Goal: Obtain resource: Download file/media

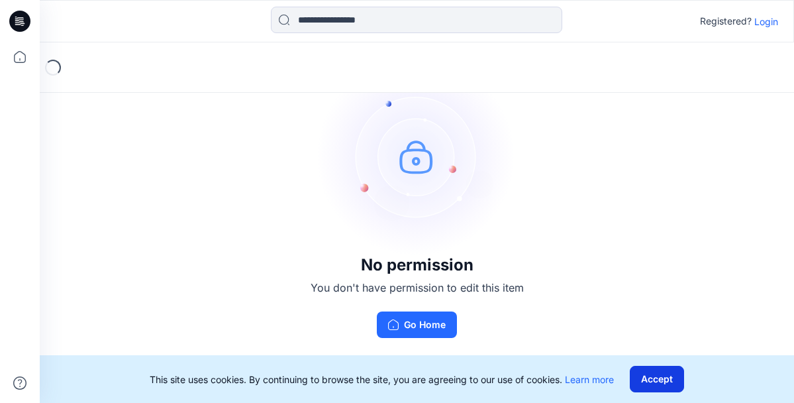
click at [668, 383] on button "Accept" at bounding box center [657, 379] width 54 height 26
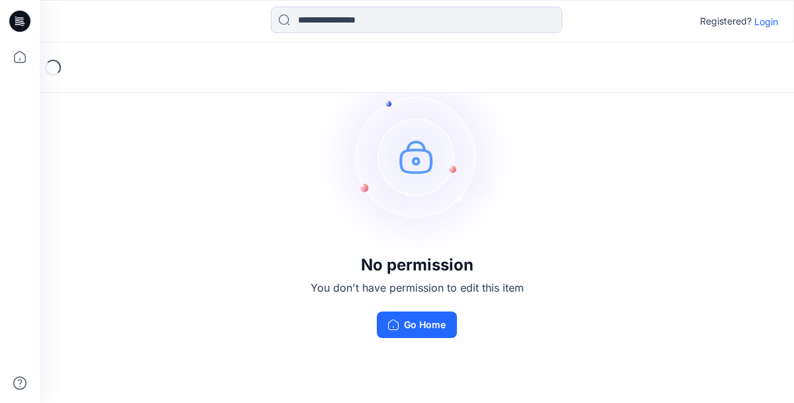
click at [760, 23] on p "Login" at bounding box center [766, 22] width 24 height 14
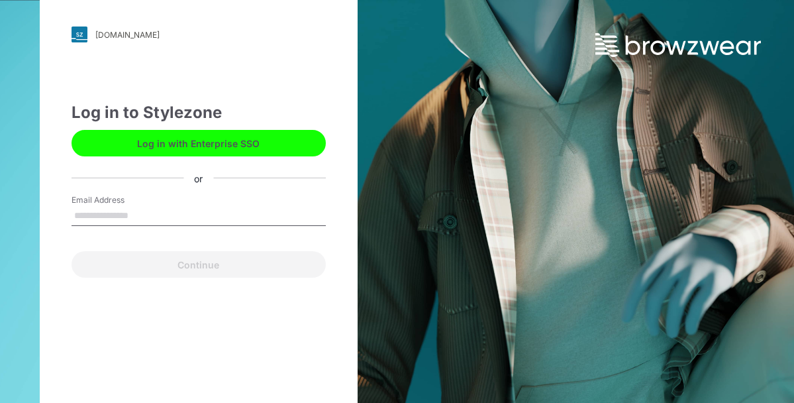
click at [191, 213] on input "Email Address" at bounding box center [199, 216] width 254 height 20
type input "**********"
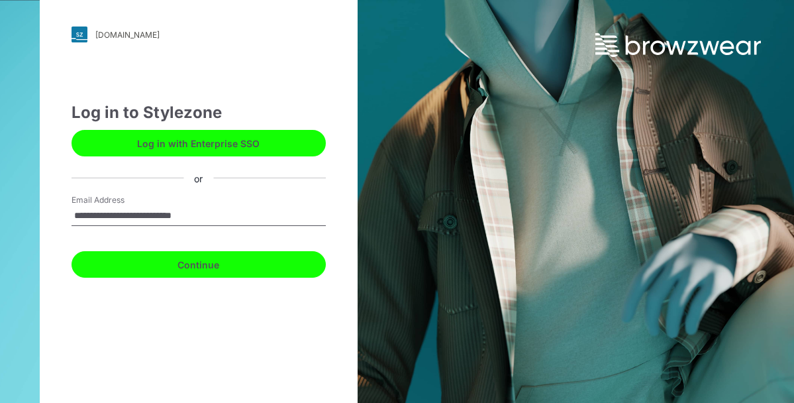
click at [171, 262] on button "Continue" at bounding box center [199, 264] width 254 height 26
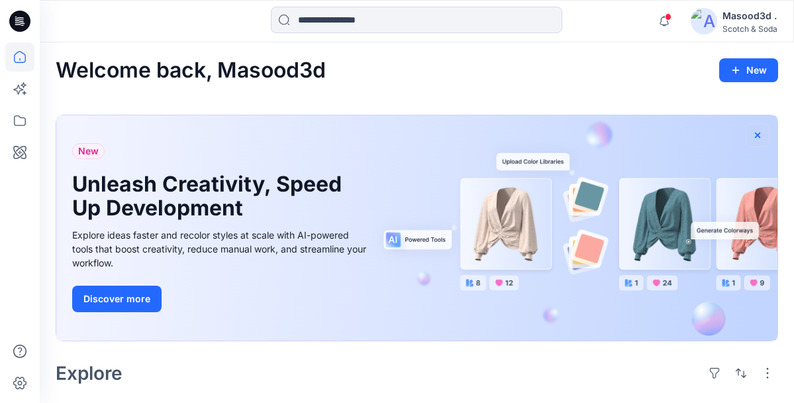
click at [756, 134] on icon "button" at bounding box center [757, 134] width 5 height 5
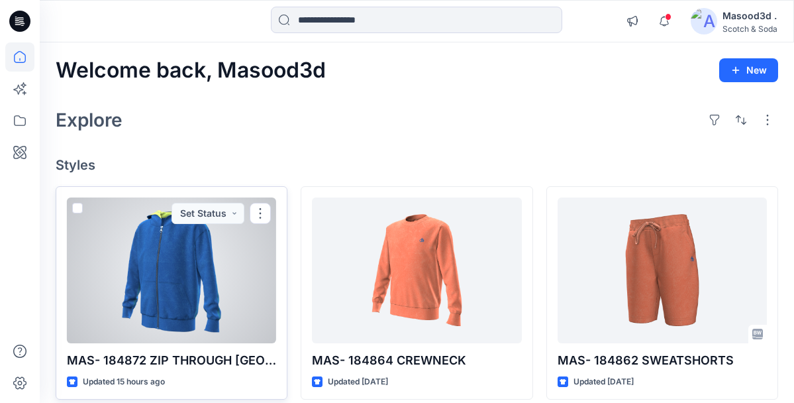
click at [220, 275] on div at bounding box center [171, 270] width 209 height 146
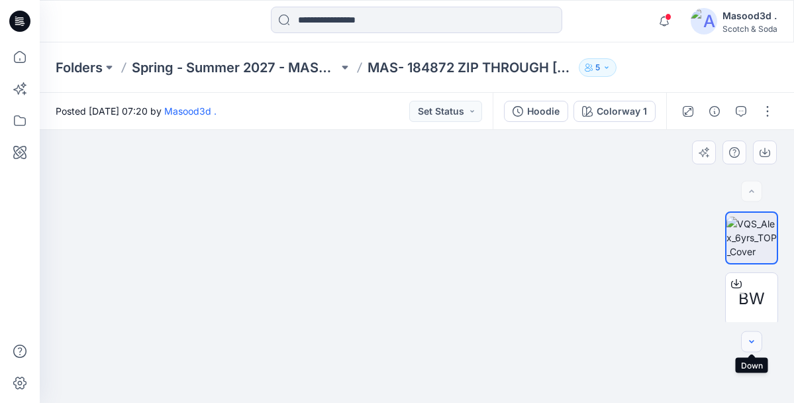
click at [759, 348] on button "button" at bounding box center [751, 341] width 21 height 21
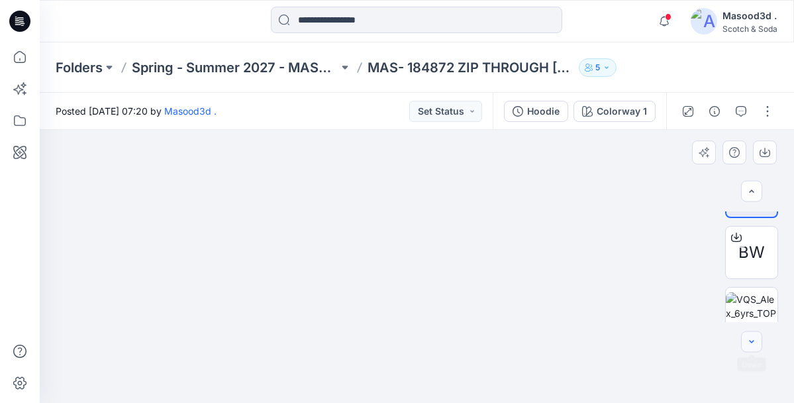
scroll to position [52, 0]
click at [750, 341] on icon "button" at bounding box center [751, 341] width 5 height 3
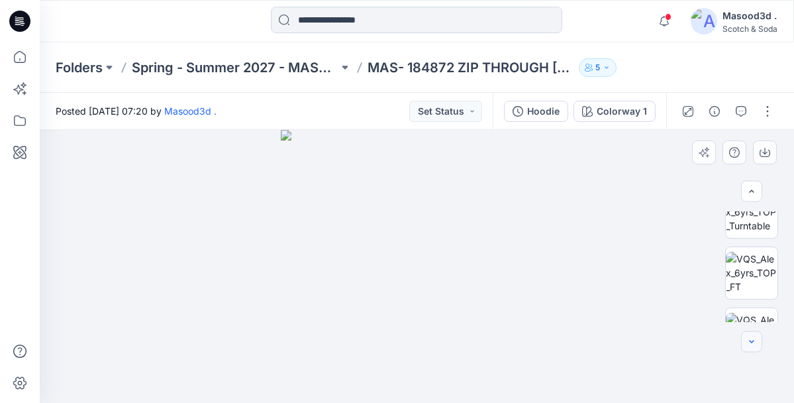
click at [750, 341] on icon "button" at bounding box center [751, 341] width 5 height 3
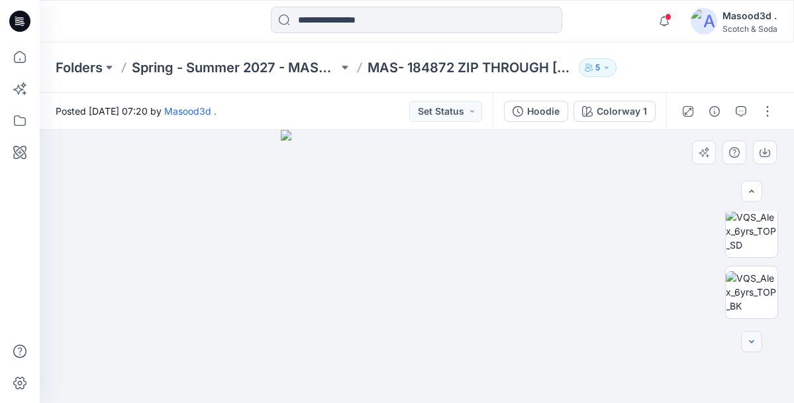
click at [750, 341] on icon "button" at bounding box center [751, 341] width 5 height 3
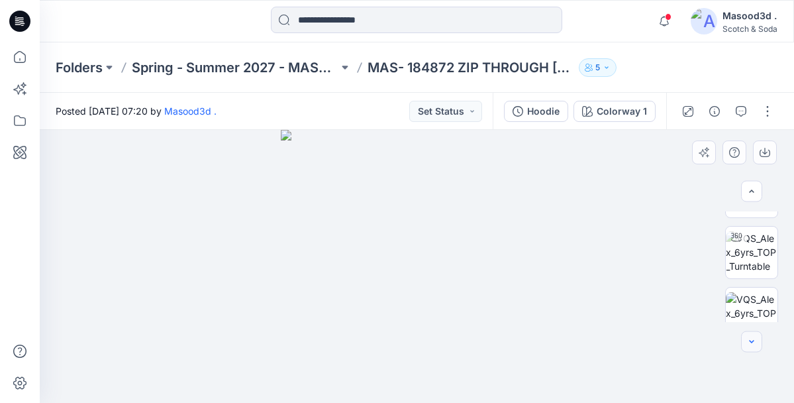
click at [750, 341] on icon "button" at bounding box center [751, 341] width 5 height 3
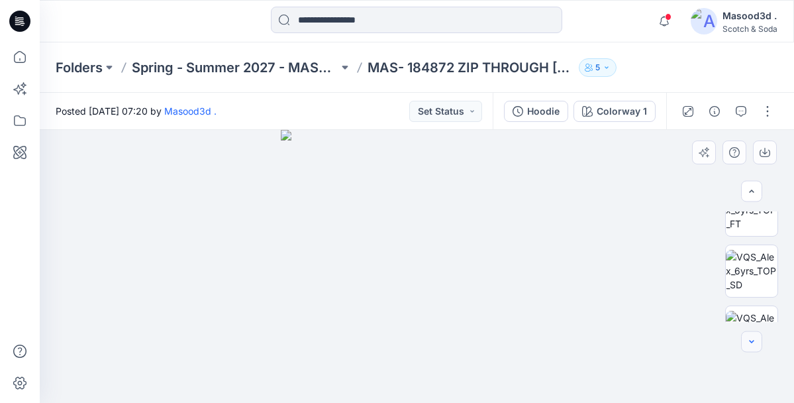
click at [750, 341] on icon "button" at bounding box center [751, 341] width 5 height 3
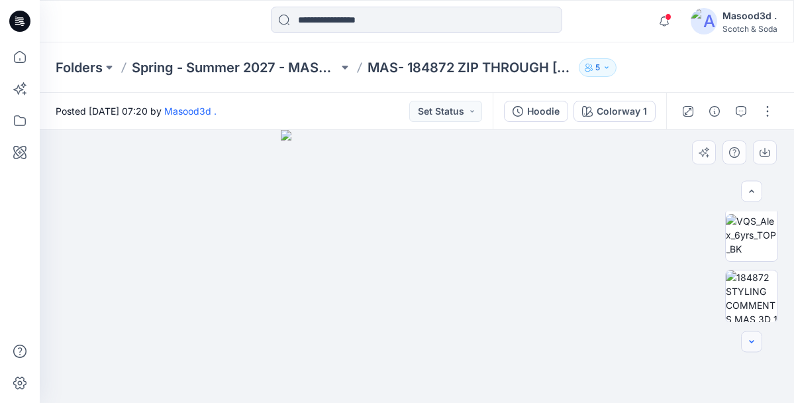
click at [750, 341] on div at bounding box center [751, 341] width 21 height 21
click at [447, 111] on button "Set Status" at bounding box center [445, 111] width 73 height 21
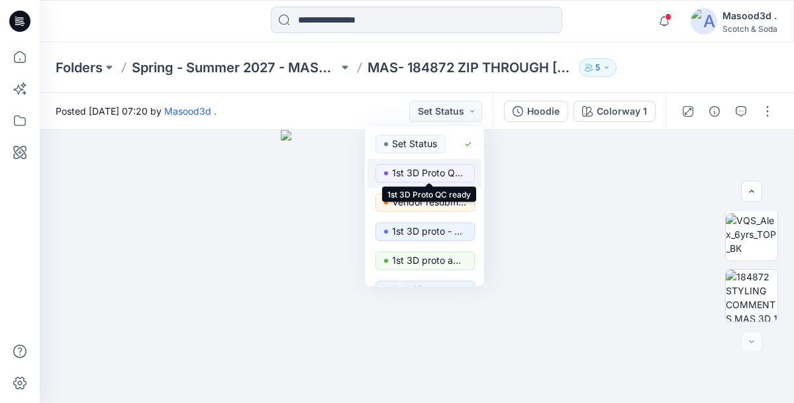
click at [423, 176] on p "1st 3D Proto QC ready" at bounding box center [429, 172] width 74 height 17
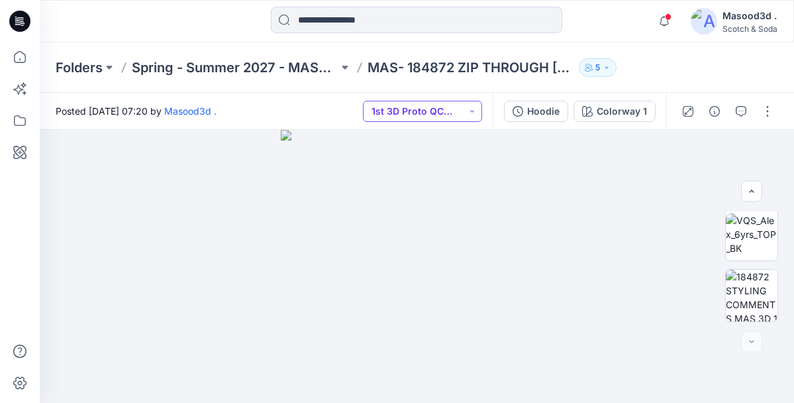
click at [461, 117] on button "1st 3D Proto QC ready" at bounding box center [422, 111] width 119 height 21
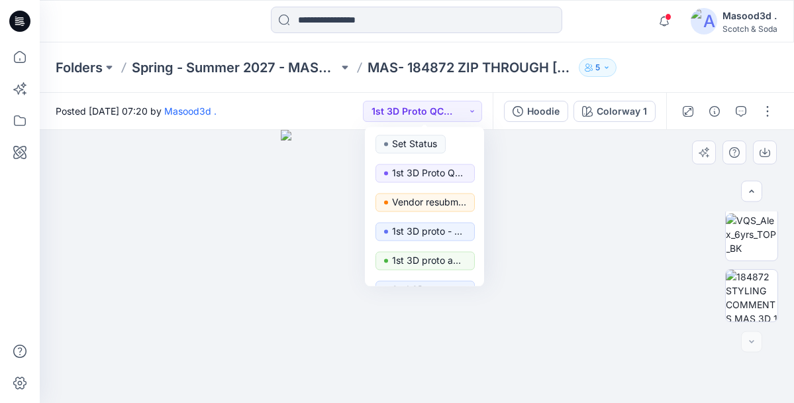
click at [563, 182] on div at bounding box center [417, 266] width 754 height 273
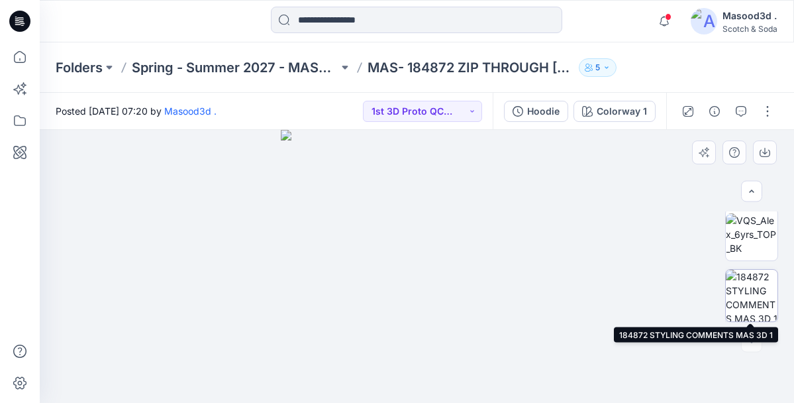
click at [758, 293] on img at bounding box center [752, 295] width 52 height 52
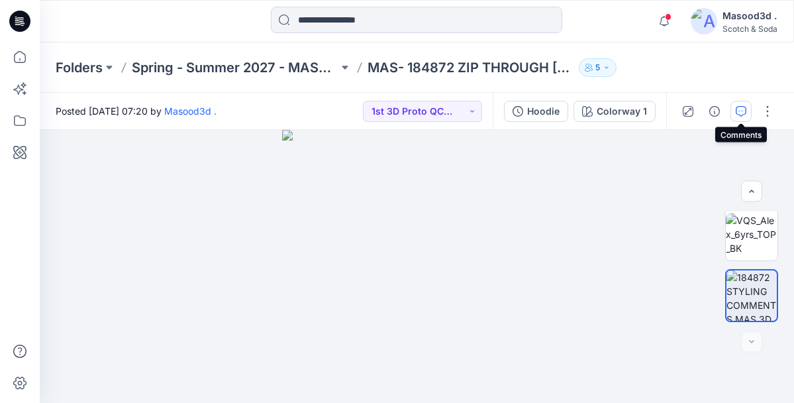
click at [741, 107] on icon "button" at bounding box center [741, 111] width 11 height 11
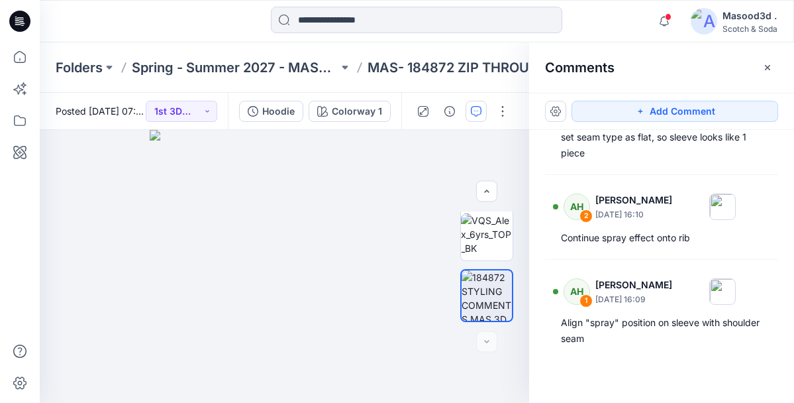
scroll to position [1508, 0]
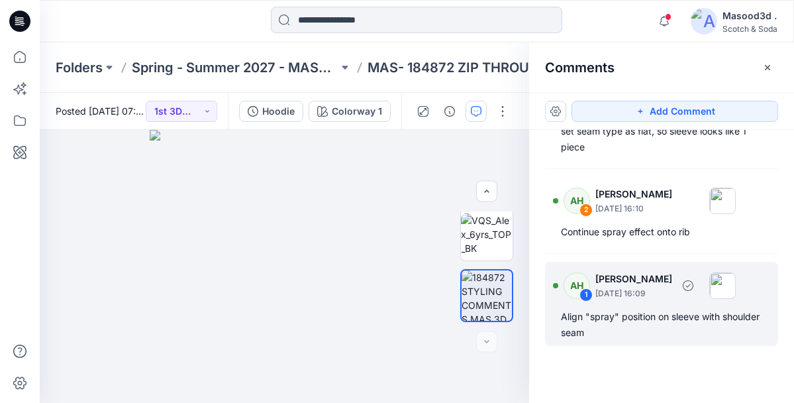
click at [589, 320] on div "Align "spray" position on sleeve with shoulder seam" at bounding box center [661, 325] width 201 height 32
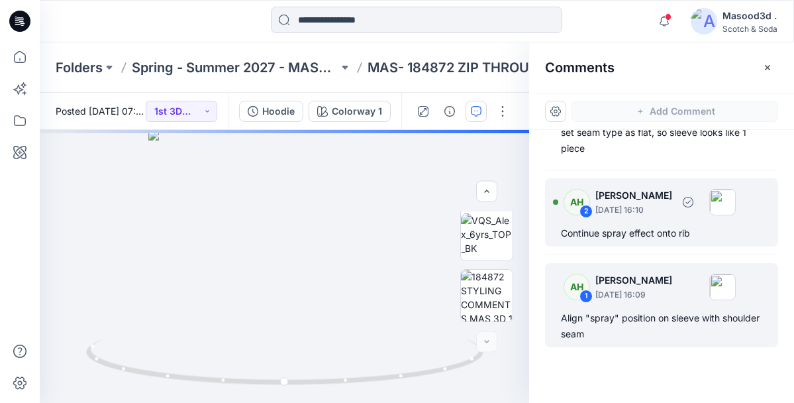
scroll to position [1458, 0]
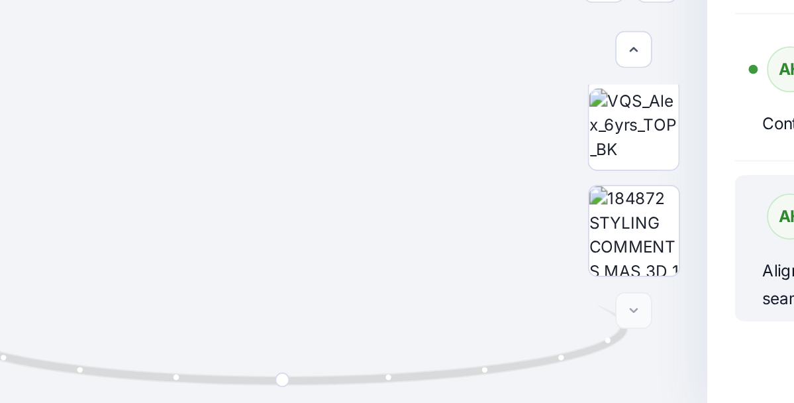
click at [268, 354] on div "Colorway 1 Loading... Material Properties Loading..." at bounding box center [284, 266] width 489 height 273
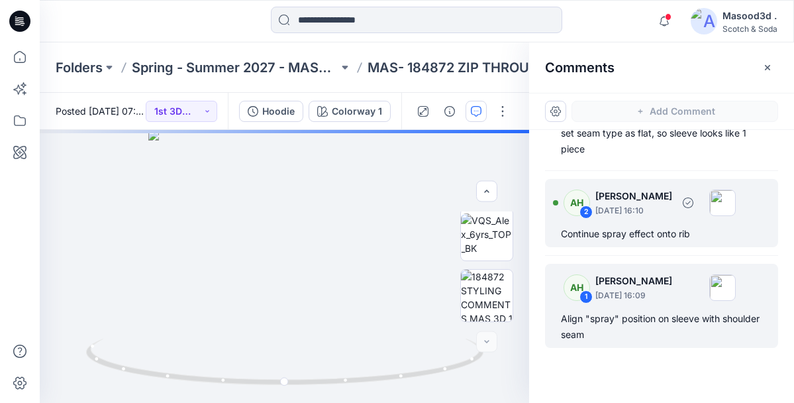
click at [682, 242] on div "Continue spray effect onto rib" at bounding box center [661, 234] width 201 height 16
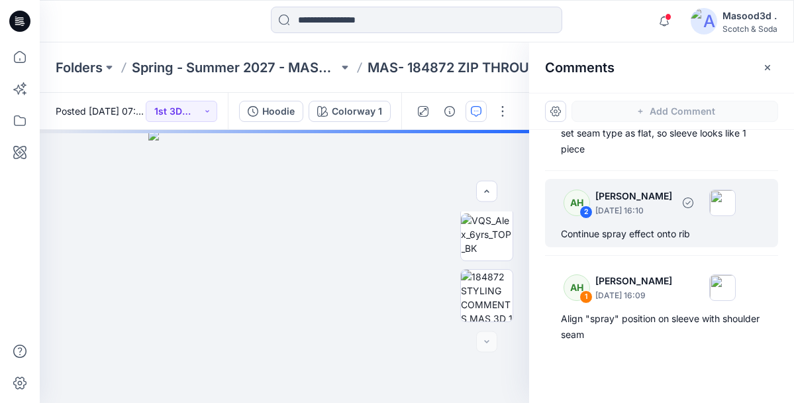
click at [648, 220] on div "AH 2 Ashley Harris September 25, 2025 16:10" at bounding box center [644, 202] width 183 height 36
click at [736, 216] on img at bounding box center [722, 202] width 26 height 26
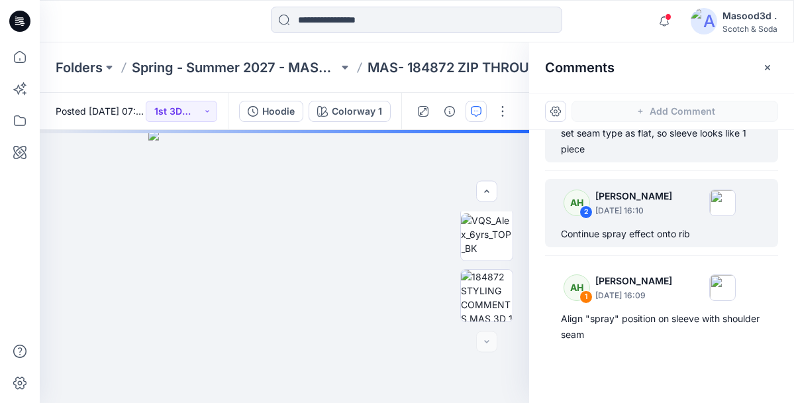
click at [636, 117] on p "September 25, 2025 16:10" at bounding box center [633, 109] width 77 height 13
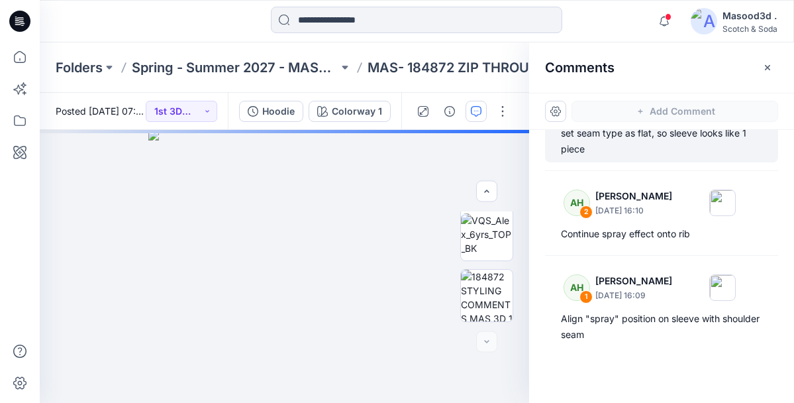
scroll to position [1454, 0]
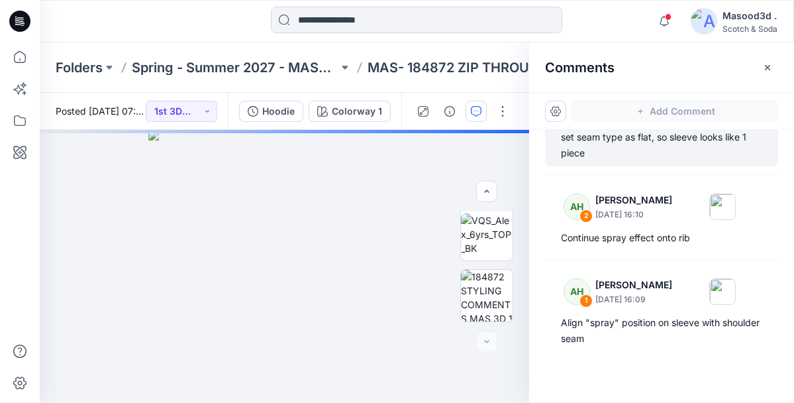
click at [628, 121] on p "September 25, 2025 16:10" at bounding box center [633, 113] width 77 height 13
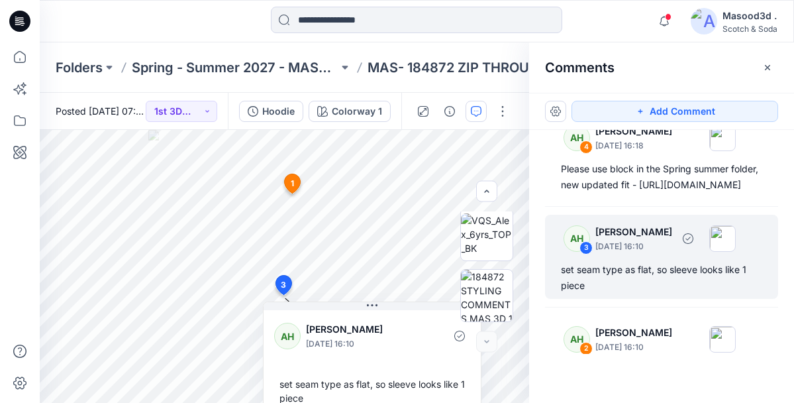
scroll to position [1293, 0]
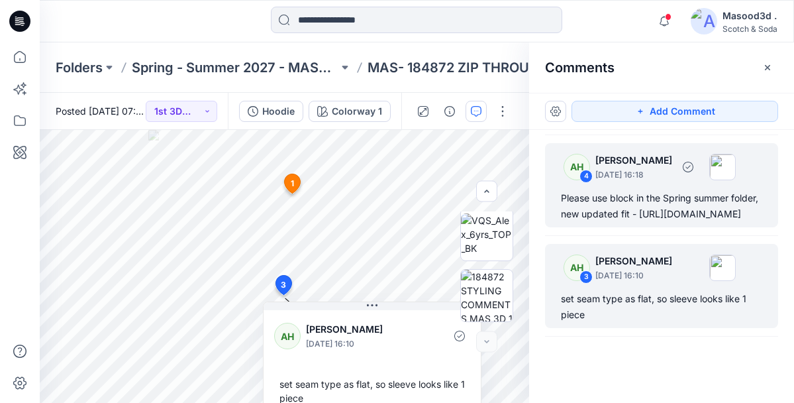
click at [642, 216] on div "Please use block in the Spring summer folder, new updated fit - https://scotch-…" at bounding box center [661, 206] width 201 height 32
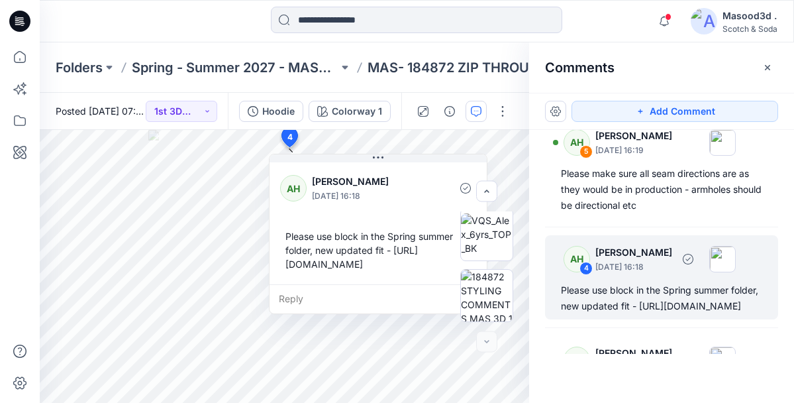
scroll to position [1198, 0]
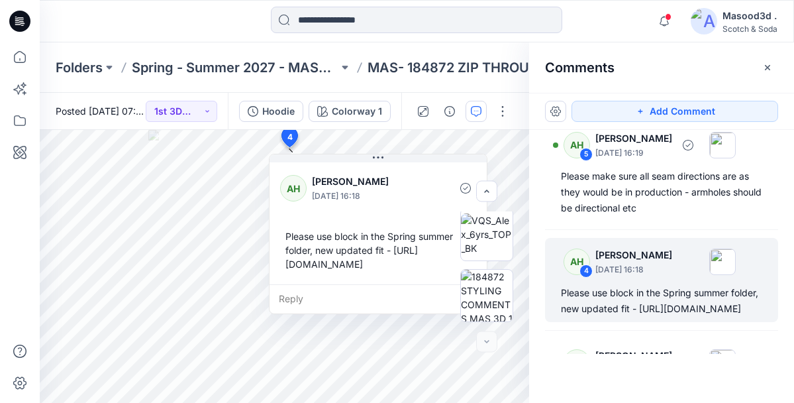
click at [586, 221] on div "AH 5 Ashley Harris September 25, 2025 16:19 Please make sure all seam direction…" at bounding box center [661, 171] width 233 height 100
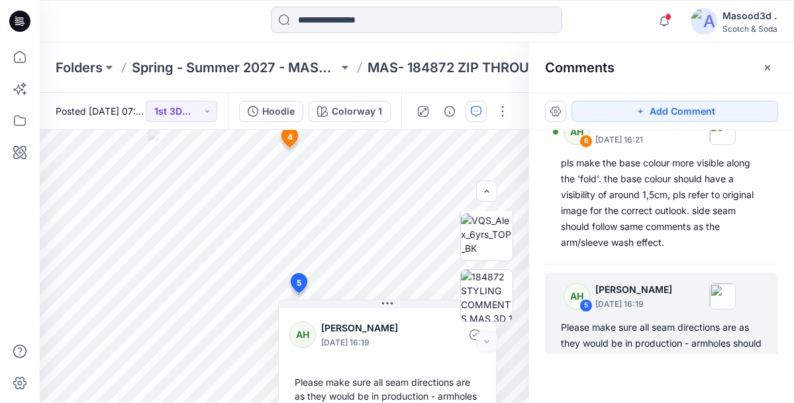
scroll to position [1044, 0]
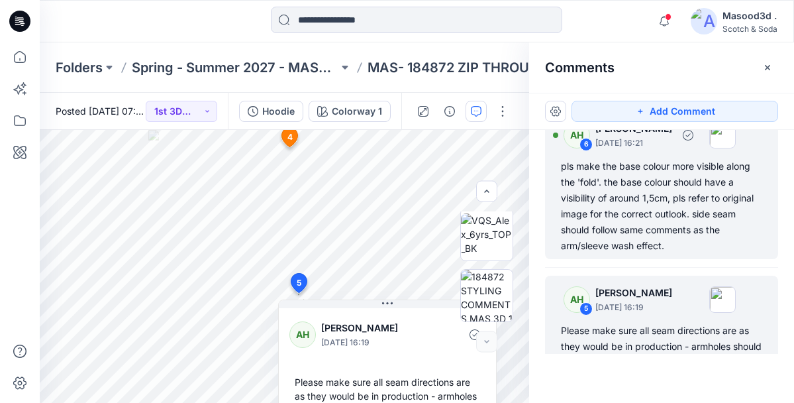
click at [622, 206] on div "pls make the base colour more visible along the 'fold'. the base colour should …" at bounding box center [661, 205] width 201 height 95
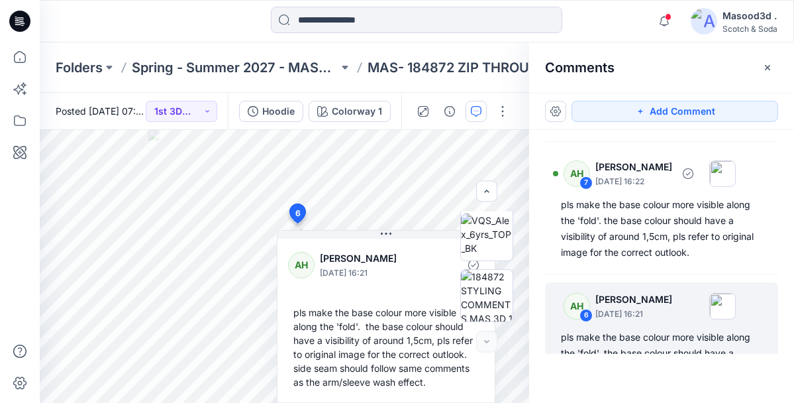
scroll to position [875, 0]
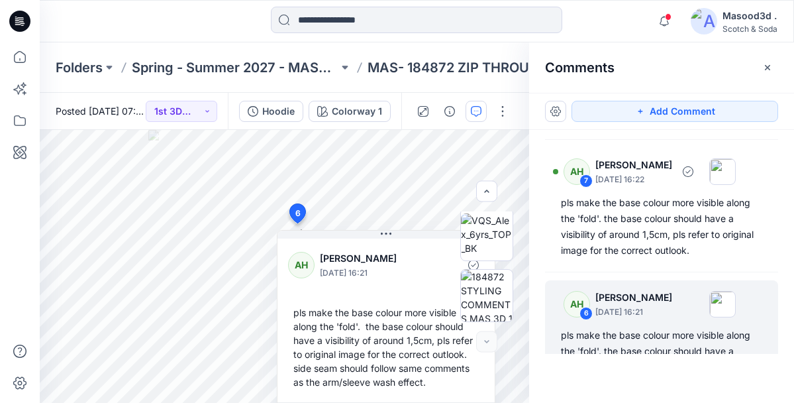
click at [627, 240] on div "pls make the base colour more visible along the 'fold'. the base colour should …" at bounding box center [661, 227] width 201 height 64
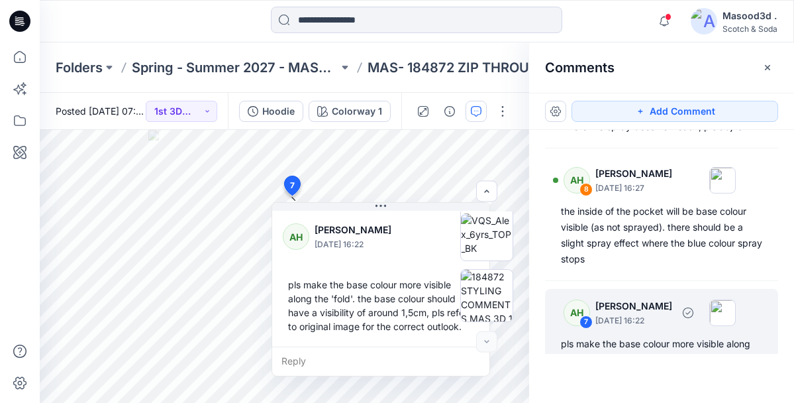
scroll to position [718, 0]
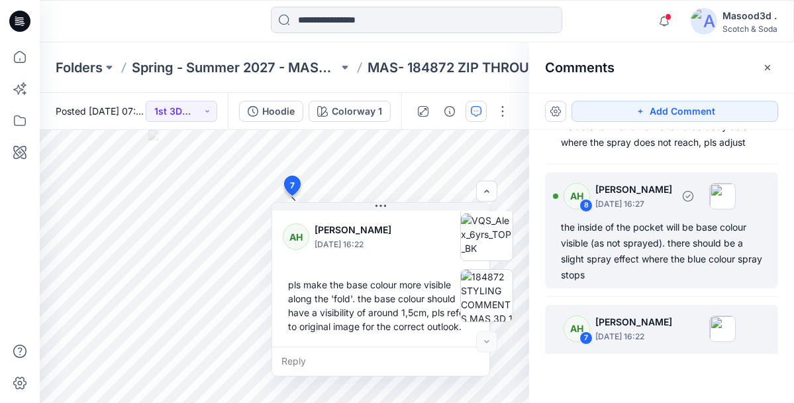
click at [647, 250] on div "the inside of the pocket will be base colour visible (as not sprayed). there sh…" at bounding box center [661, 251] width 201 height 64
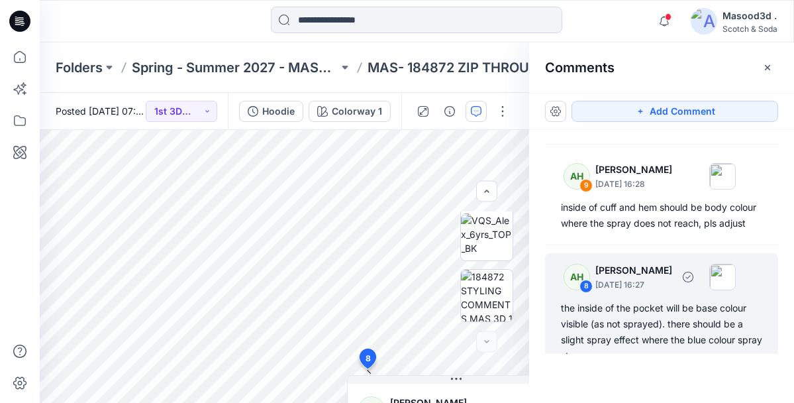
scroll to position [635, 0]
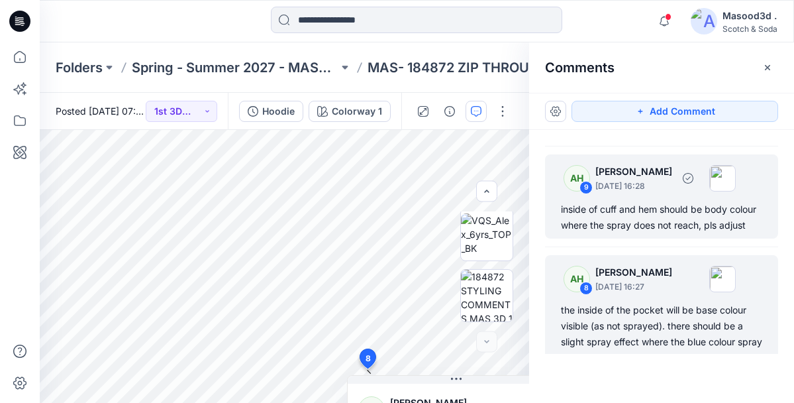
click at [695, 230] on div "inside of cuff and hem should be body colour where the spray does not reach, pl…" at bounding box center [661, 217] width 201 height 32
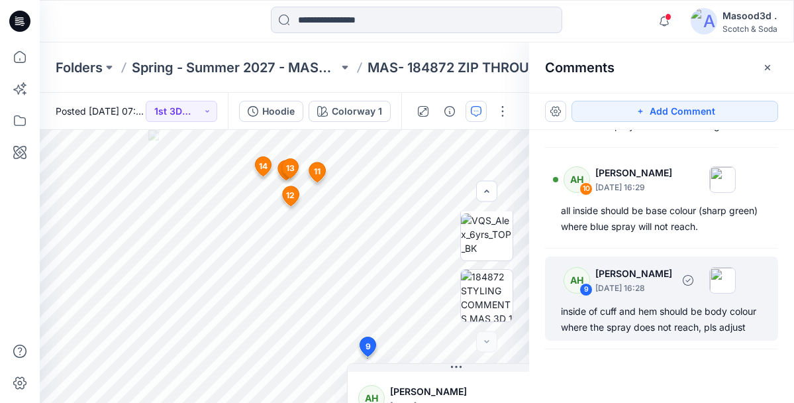
scroll to position [530, 0]
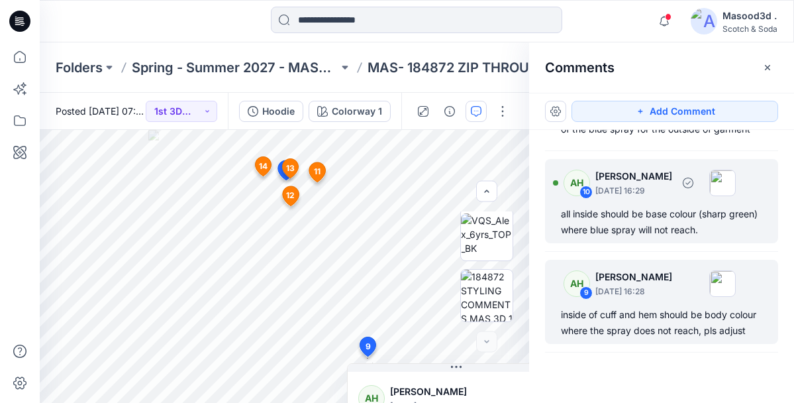
click at [669, 237] on div "all inside should be base colour (sharp green) where blue spray will not reach." at bounding box center [661, 222] width 201 height 32
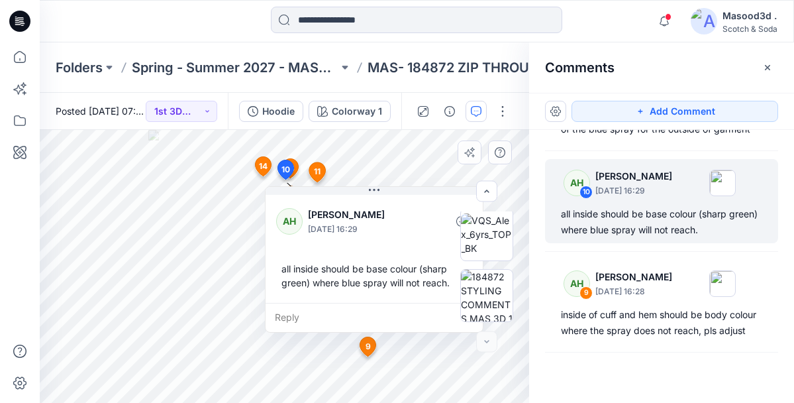
click at [286, 171] on span "10" at bounding box center [285, 170] width 9 height 12
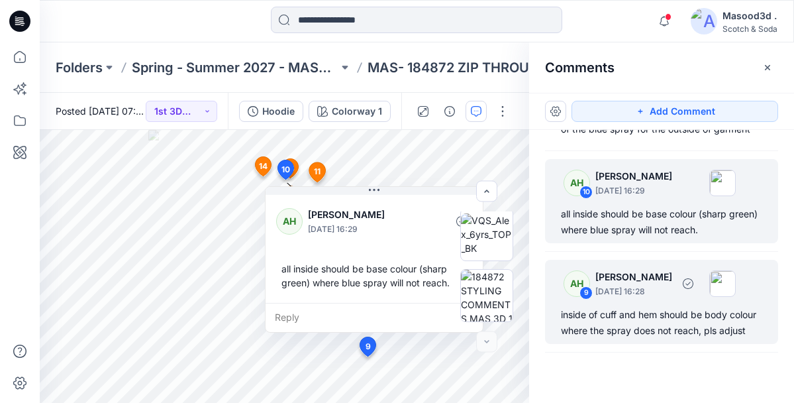
click at [610, 323] on div "inside of cuff and hem should be body colour where the spray does not reach, pl…" at bounding box center [661, 323] width 201 height 32
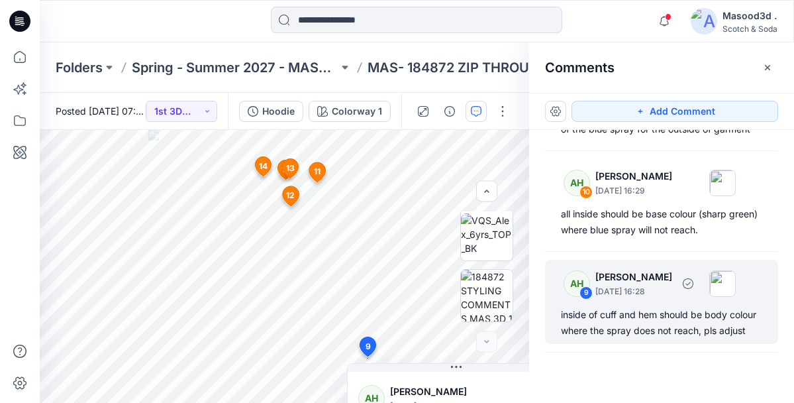
scroll to position [536, 0]
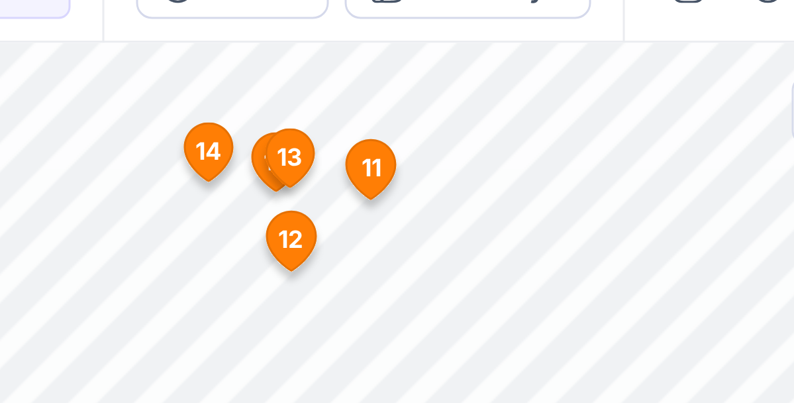
click at [285, 173] on icon at bounding box center [290, 168] width 16 height 19
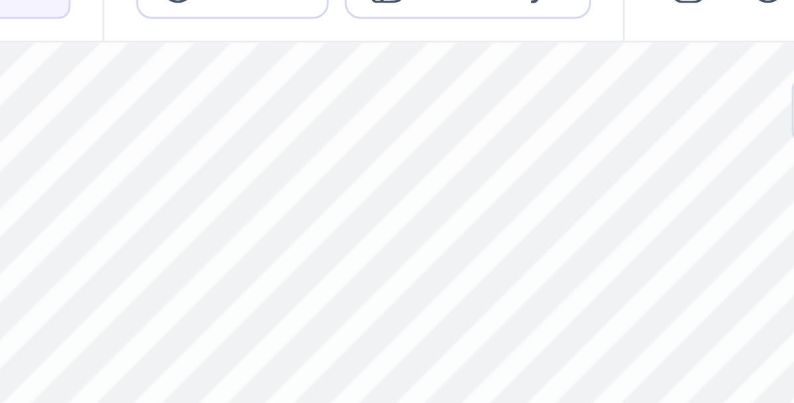
scroll to position [225, 0]
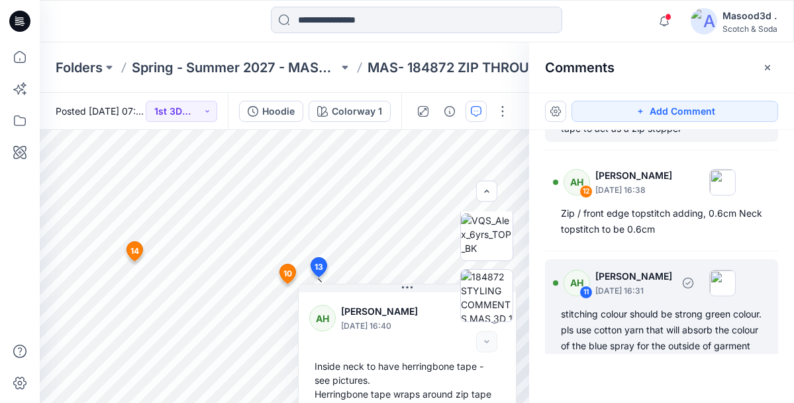
click at [642, 313] on div "stitching colour should be strong green colour. pls use cotton yarn that will a…" at bounding box center [661, 330] width 201 height 48
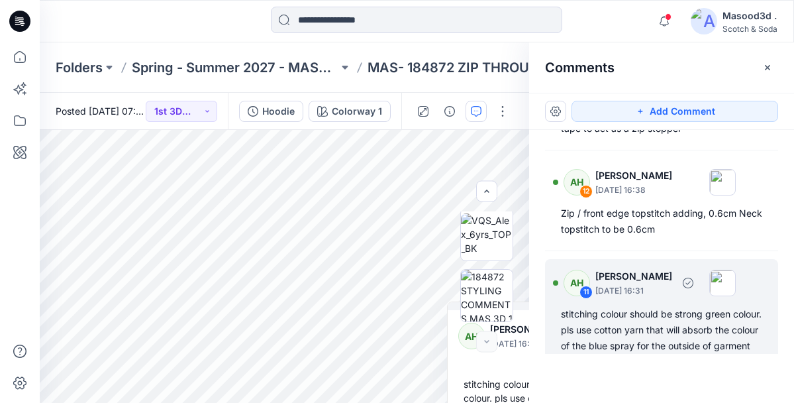
scroll to position [334, 0]
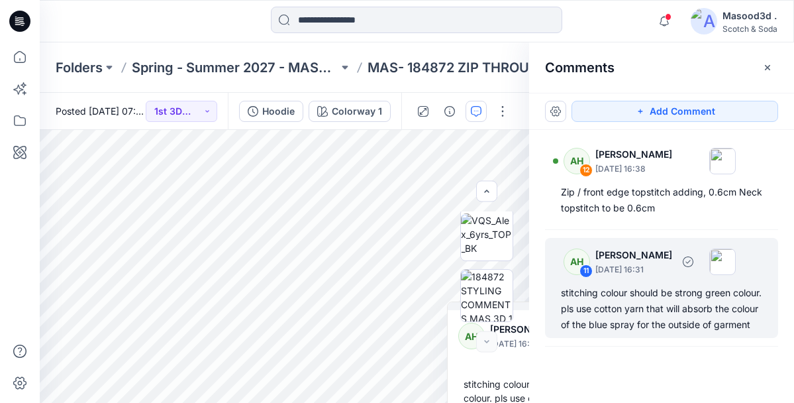
click at [671, 293] on div "stitching colour should be strong green colour. pls use cotton yarn that will a…" at bounding box center [661, 309] width 201 height 48
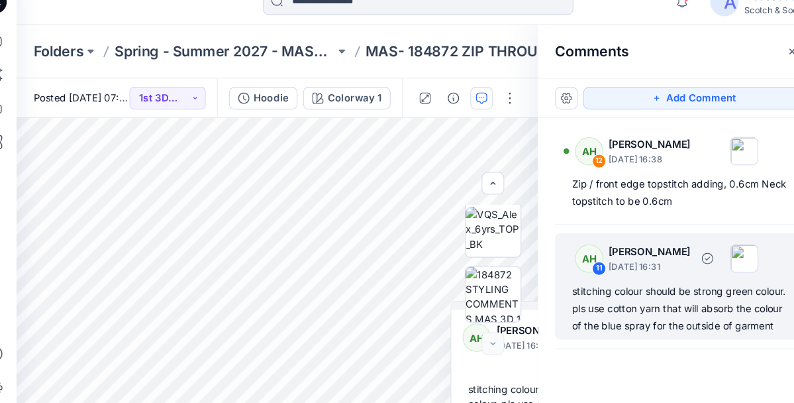
click at [736, 252] on img at bounding box center [722, 261] width 26 height 26
click at [682, 302] on div "stitching colour should be strong green colour. pls use cotton yarn that will a…" at bounding box center [661, 309] width 201 height 48
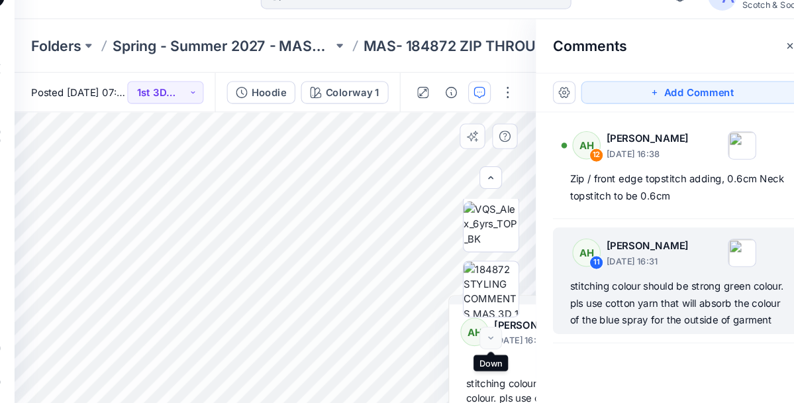
click at [484, 343] on div at bounding box center [486, 341] width 21 height 21
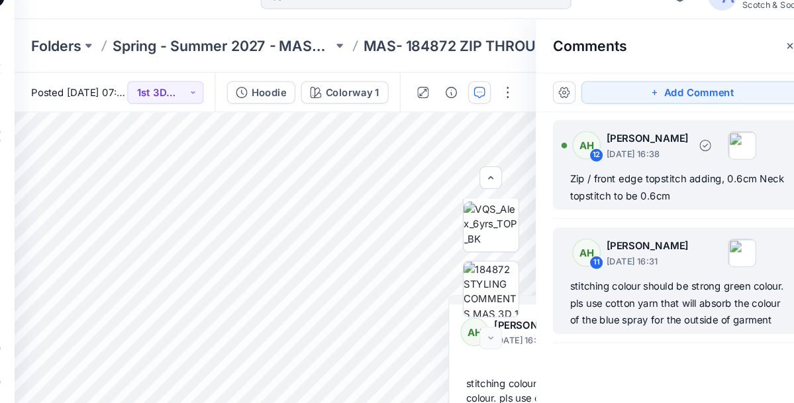
click at [616, 185] on div "Zip / front edge topstitch adding, 0.6cm Neck topstitch to be 0.6cm" at bounding box center [661, 200] width 201 height 32
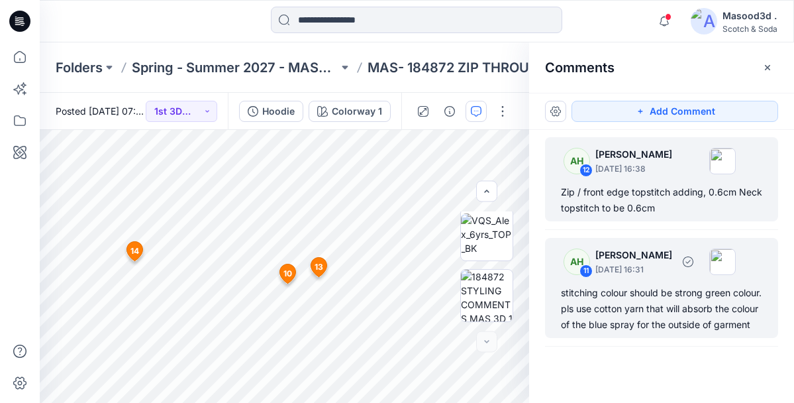
click at [636, 326] on div "stitching colour should be strong green colour. pls use cotton yarn that will a…" at bounding box center [661, 309] width 201 height 48
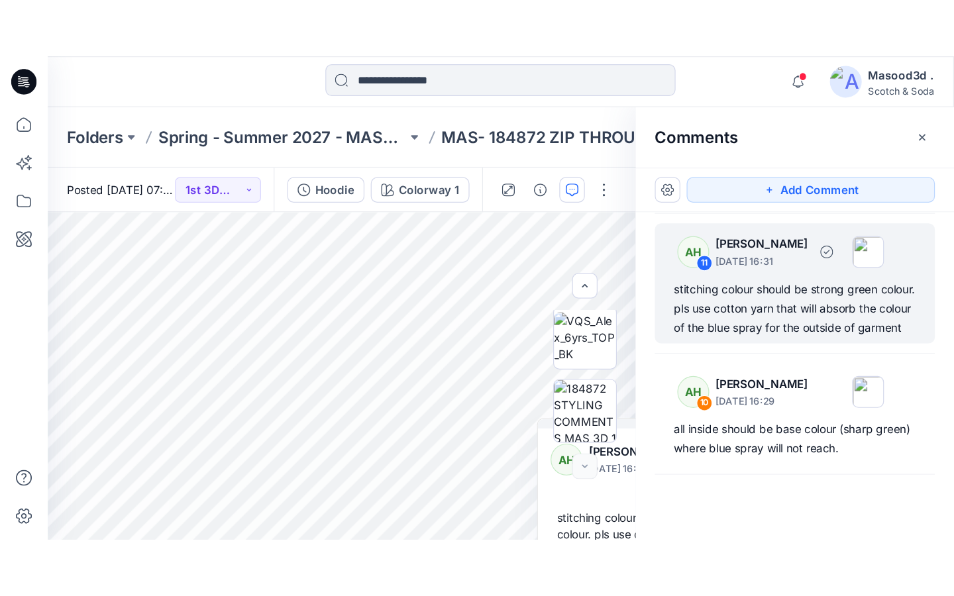
scroll to position [436, 0]
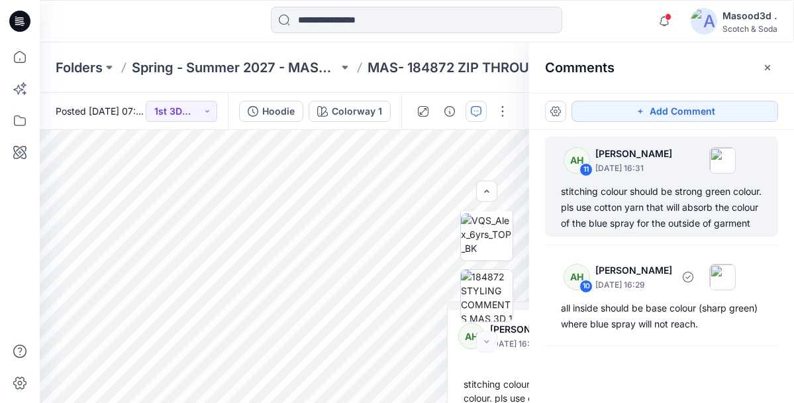
click at [636, 326] on div "all inside should be base colour (sharp green) where blue spray will not reach." at bounding box center [661, 316] width 201 height 32
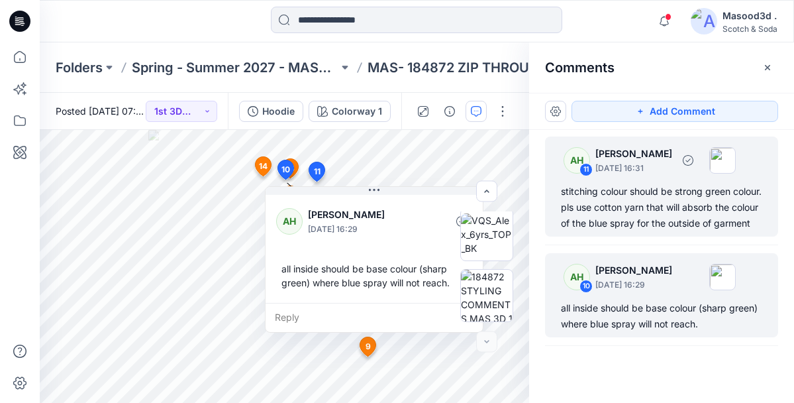
click at [671, 223] on div "stitching colour should be strong green colour. pls use cotton yarn that will a…" at bounding box center [661, 207] width 201 height 48
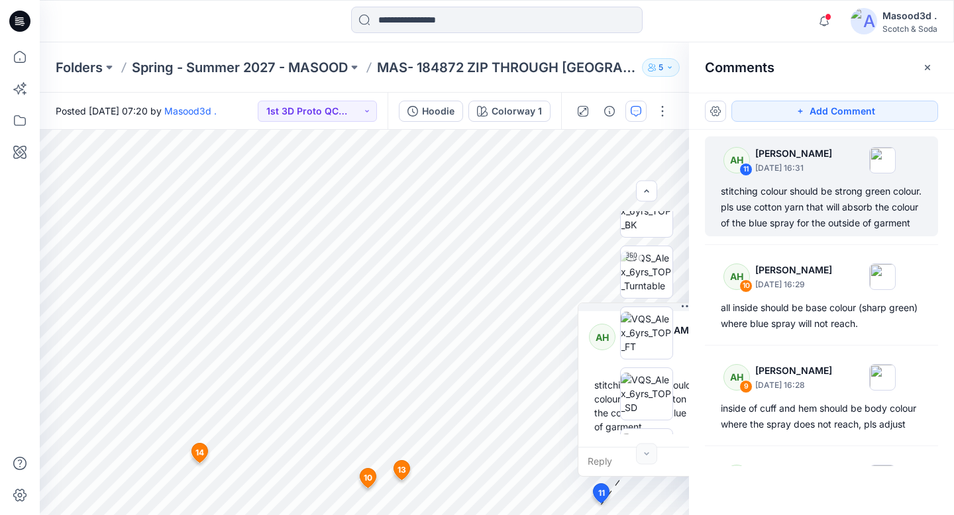
scroll to position [500, 0]
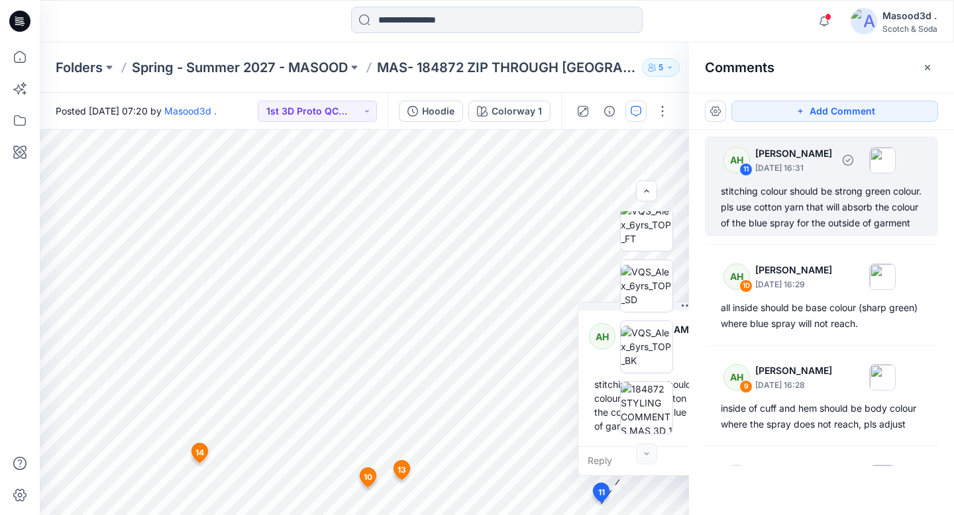
click at [792, 231] on div "stitching colour should be strong green colour. pls use cotton yarn that will a…" at bounding box center [820, 207] width 201 height 48
click at [599, 402] on span "11" at bounding box center [601, 493] width 7 height 12
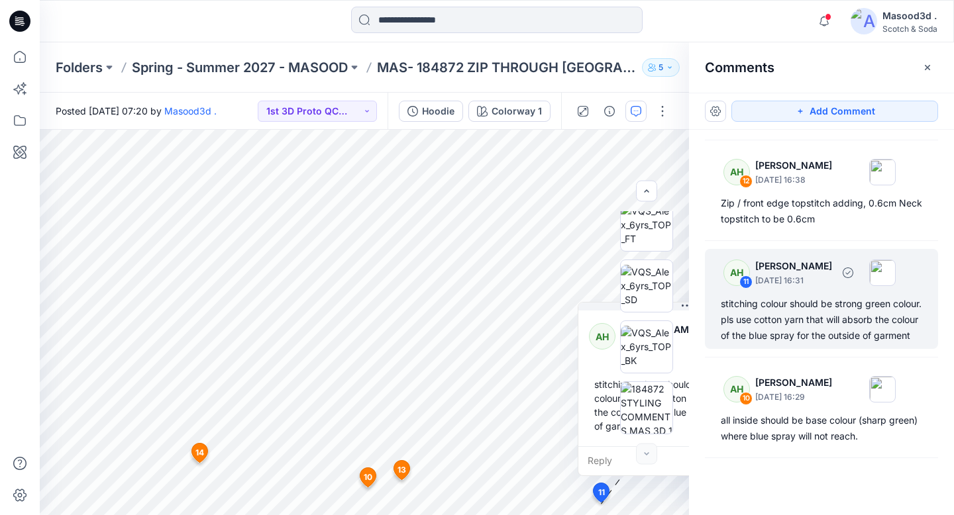
scroll to position [320, 0]
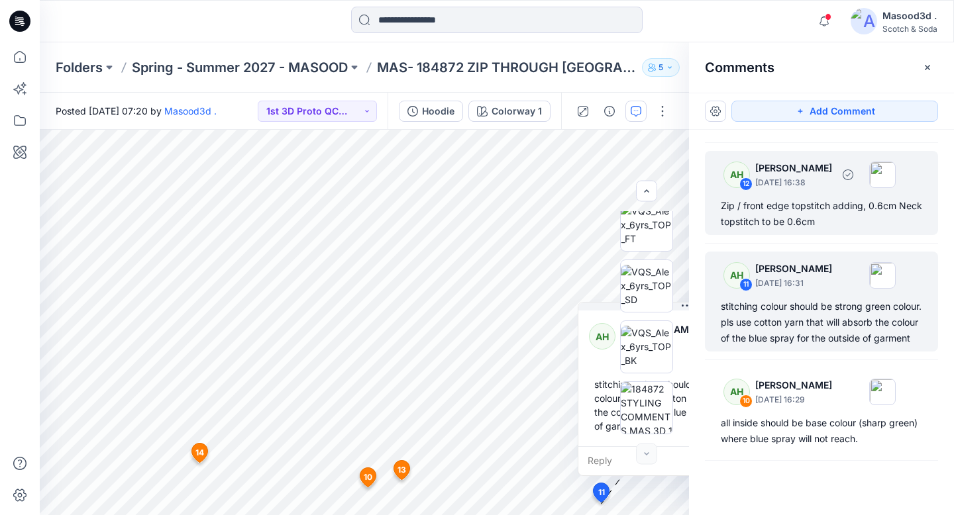
click at [793, 222] on div "Zip / front edge topstitch adding, 0.6cm Neck topstitch to be 0.6cm" at bounding box center [820, 214] width 201 height 32
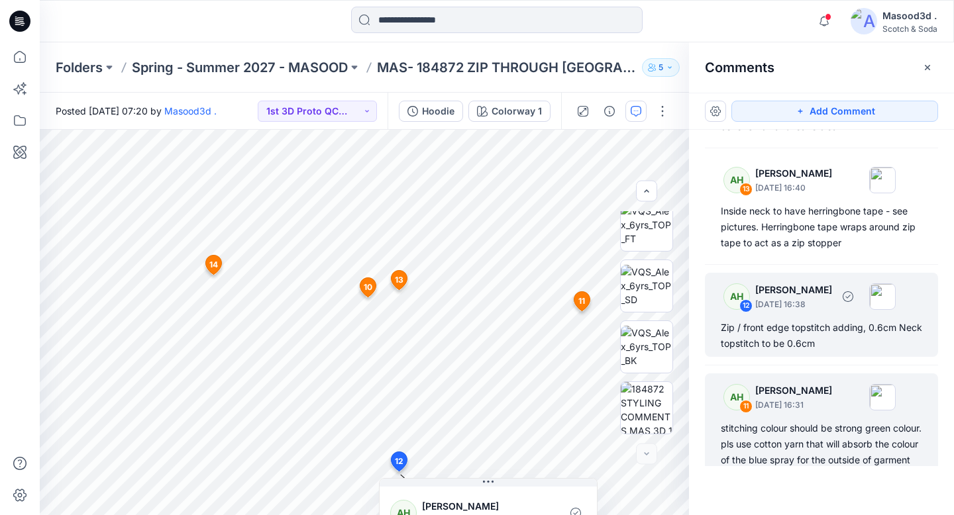
scroll to position [197, 0]
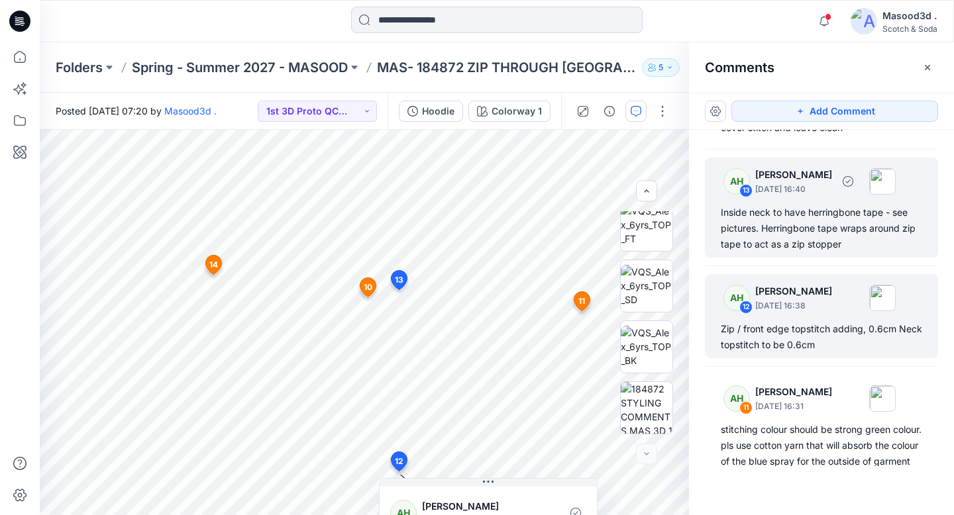
click at [781, 241] on div "Inside neck to have herringbone tape - see pictures. Herringbone tape wraps aro…" at bounding box center [820, 229] width 201 height 48
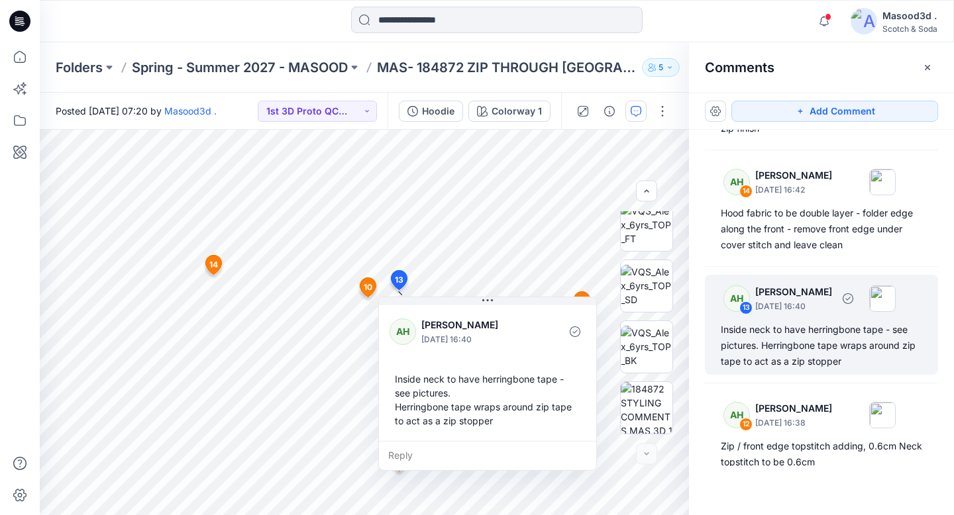
scroll to position [79, 0]
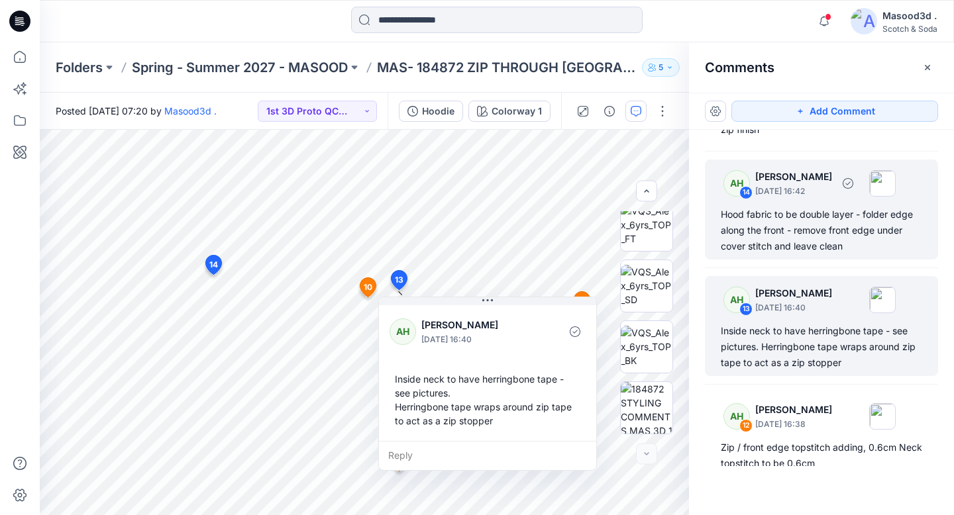
click at [769, 232] on div "Hood fabric to be double layer - folder edge along the front - remove front edg…" at bounding box center [820, 231] width 201 height 48
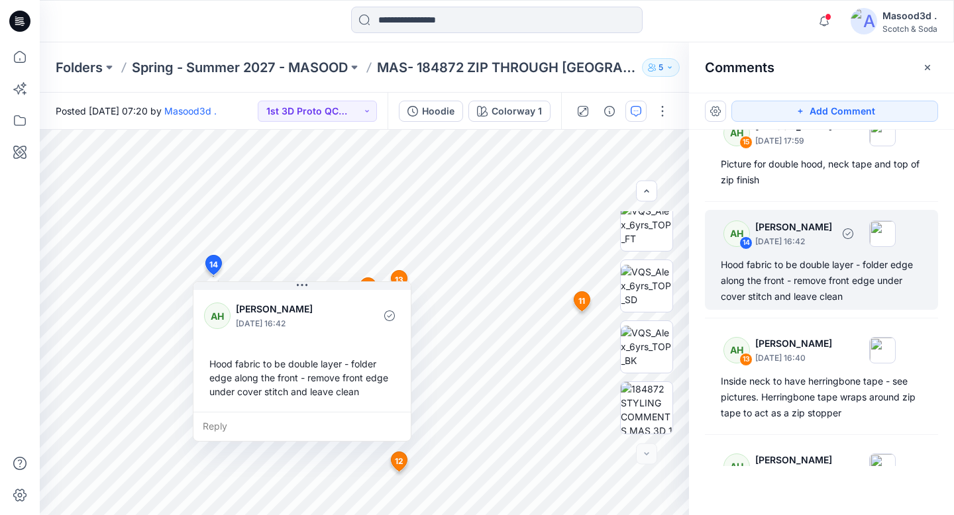
scroll to position [0, 0]
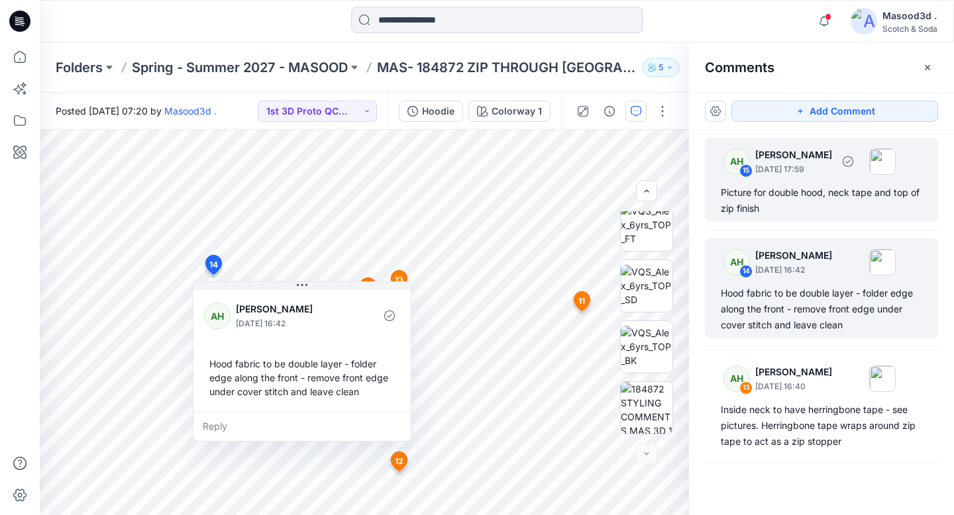
click at [793, 207] on div "Picture for double hood, neck tape and top of zip finish" at bounding box center [820, 201] width 201 height 32
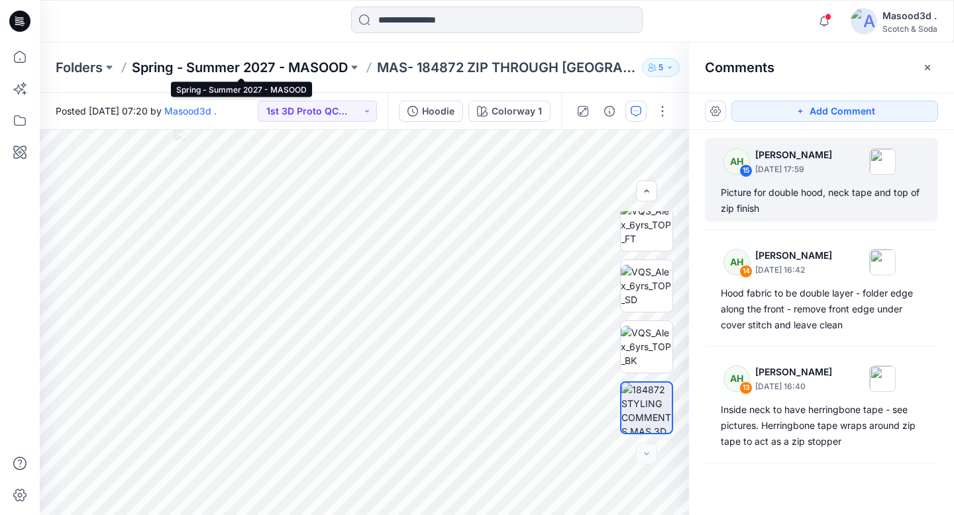
click at [248, 72] on p "Spring - Summer 2027 - MASOOD" at bounding box center [240, 67] width 216 height 19
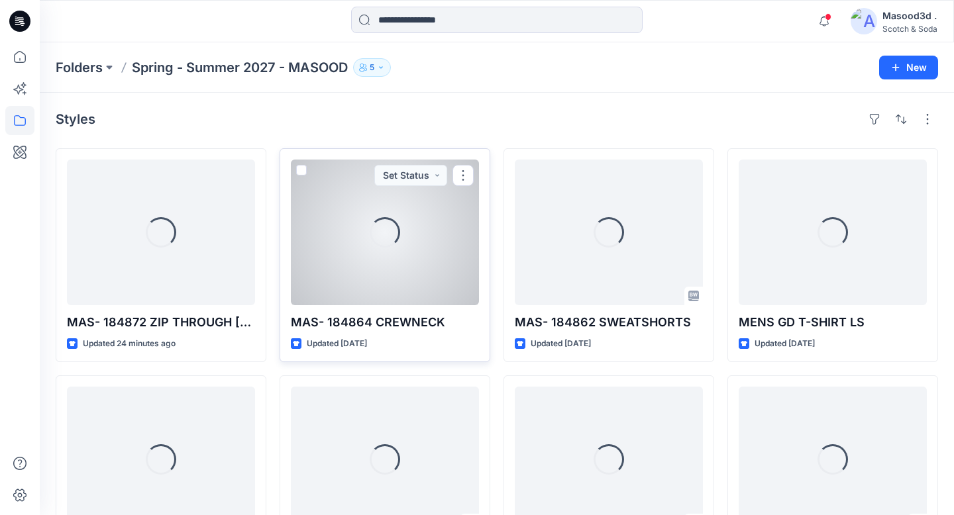
click at [389, 330] on p "MAS- 184864 CREWNECK" at bounding box center [385, 322] width 188 height 19
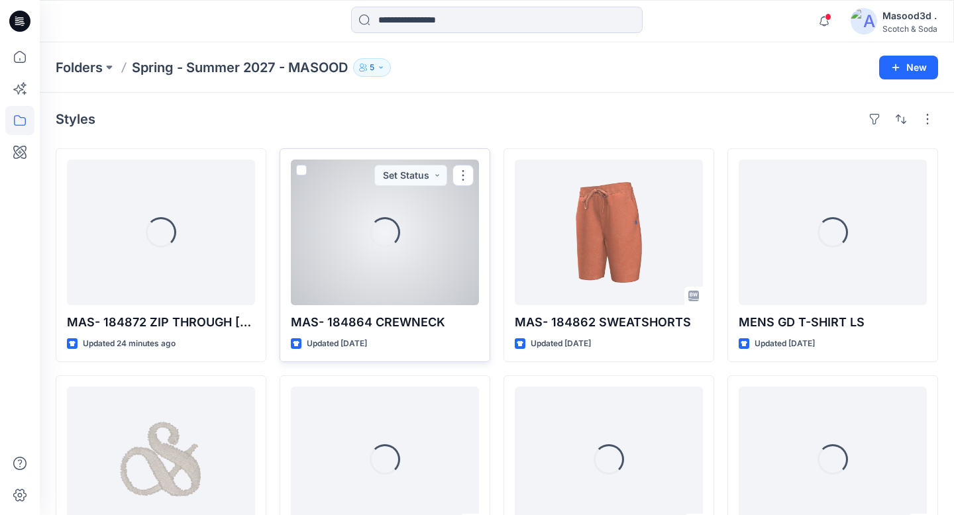
click at [395, 312] on div "Loading... MAS- 184864 CREWNECK Updated 7 days ago Set Status" at bounding box center [384, 255] width 211 height 214
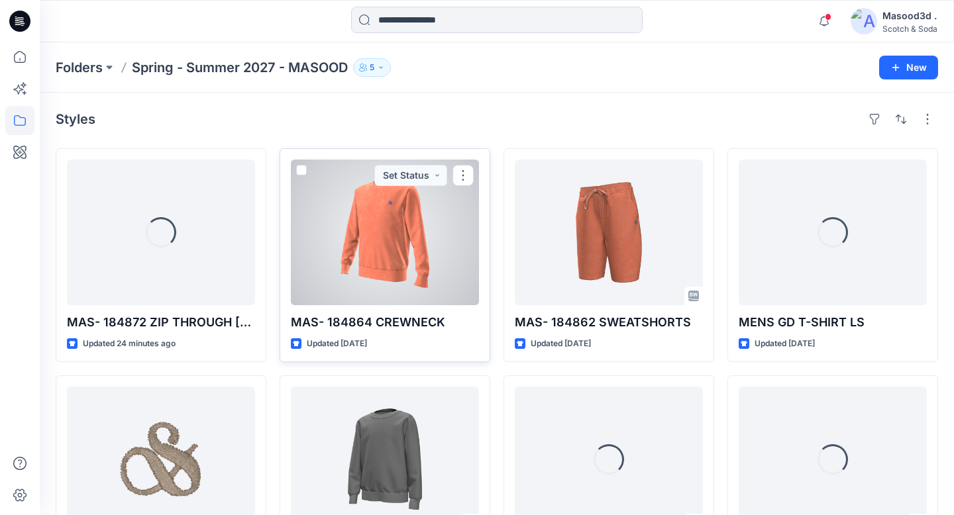
click at [381, 235] on div at bounding box center [385, 233] width 188 height 146
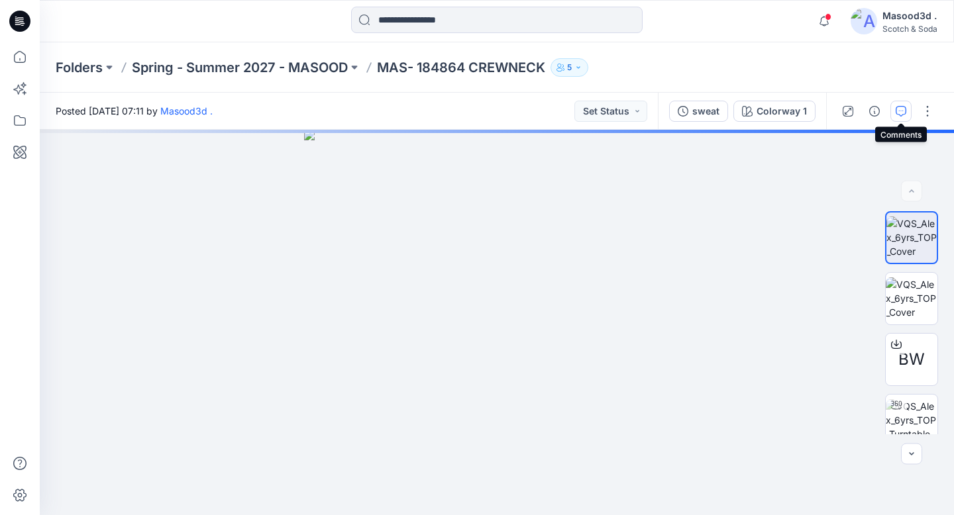
click at [793, 110] on icon "button" at bounding box center [901, 110] width 5 height 1
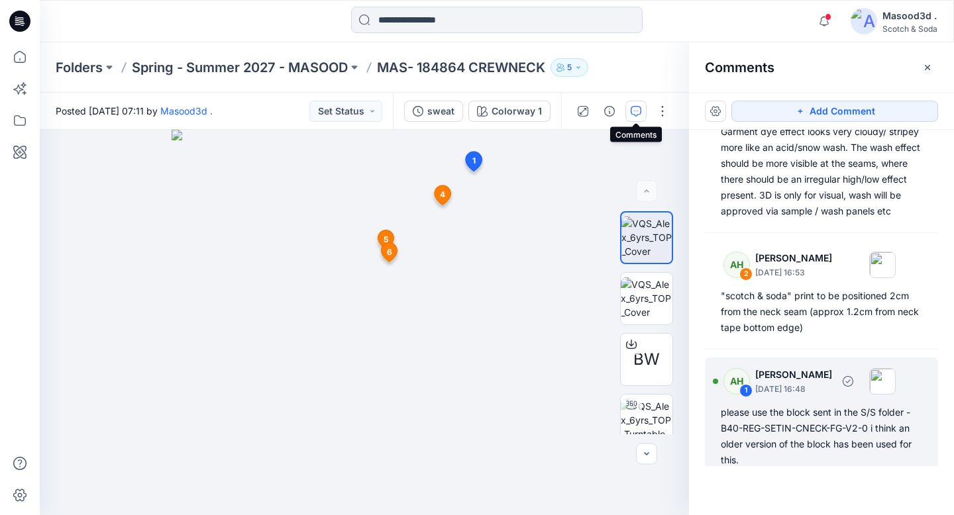
scroll to position [463, 0]
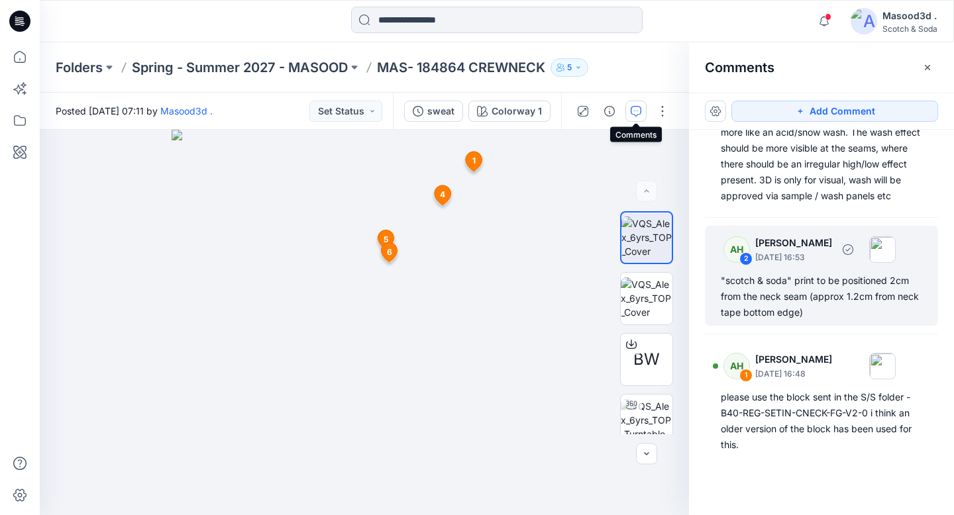
click at [793, 306] on div ""scotch & soda" print to be positioned 2cm from the neck seam (approx 1.2cm fro…" at bounding box center [820, 297] width 201 height 48
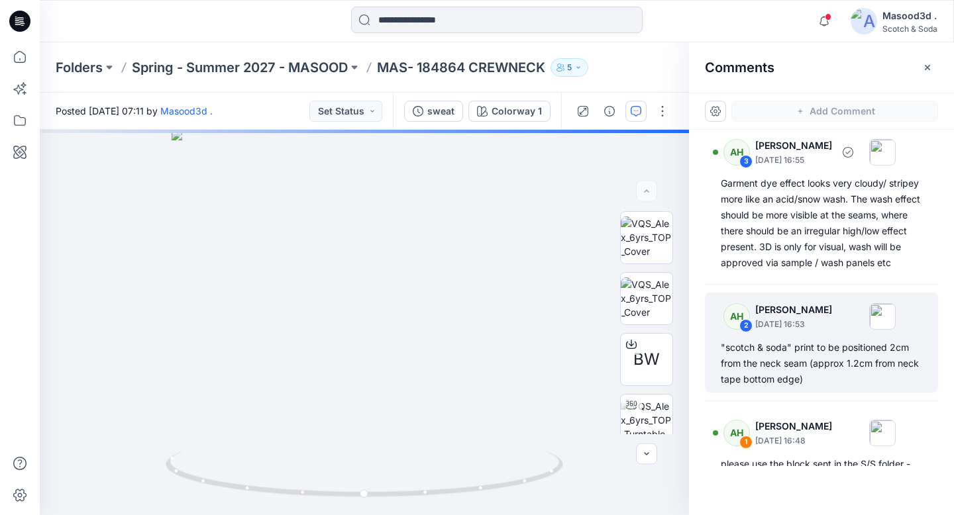
click at [761, 244] on div "Garment dye effect looks very cloudy/ stripey more like an acid/snow wash. The …" at bounding box center [820, 222] width 201 height 95
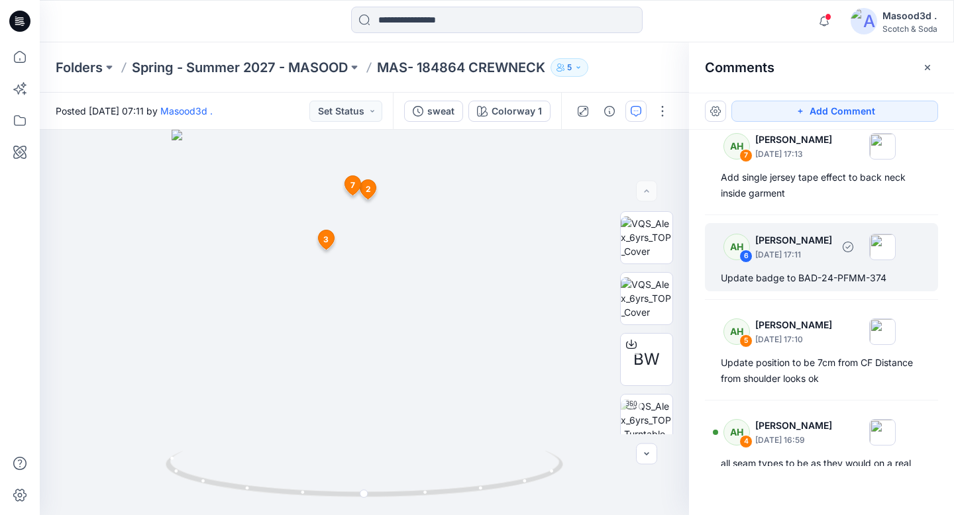
scroll to position [13, 0]
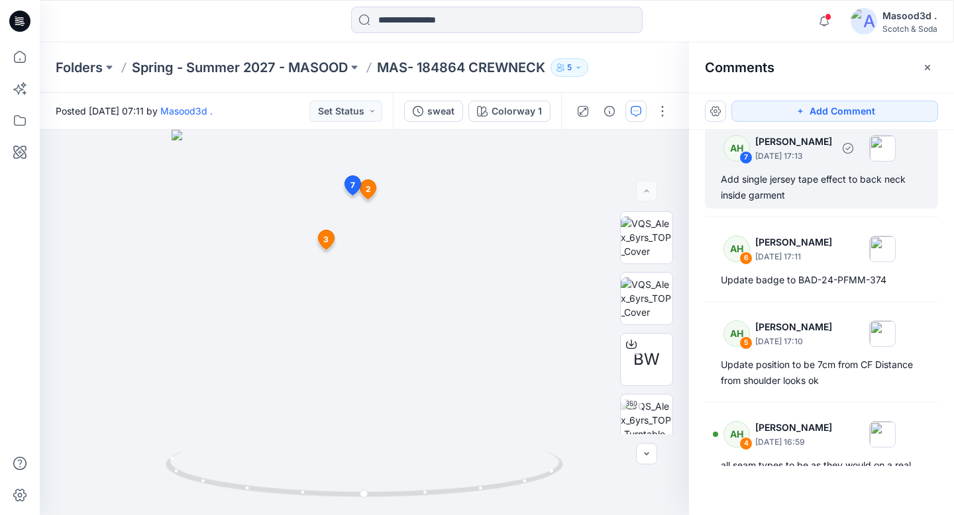
click at [793, 195] on div "Add single jersey tape effect to back neck inside garment" at bounding box center [820, 187] width 201 height 32
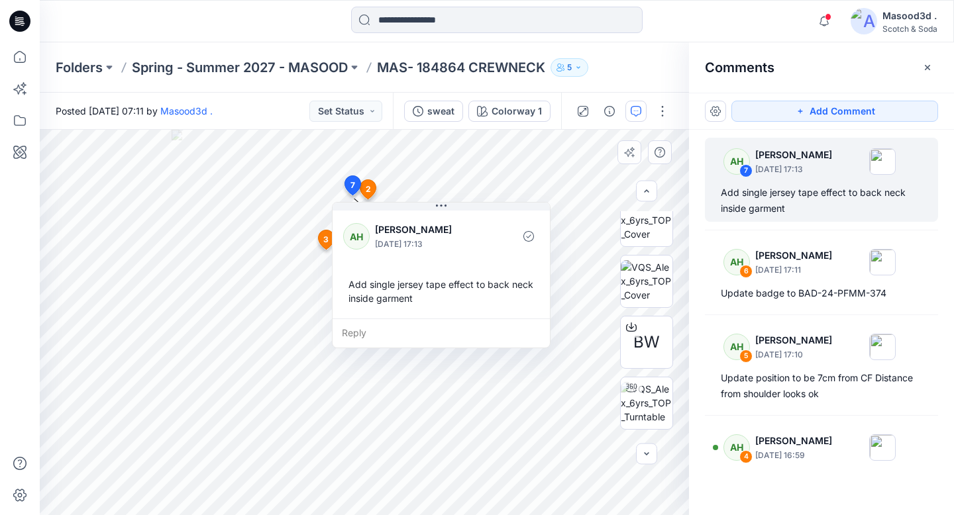
scroll to position [0, 0]
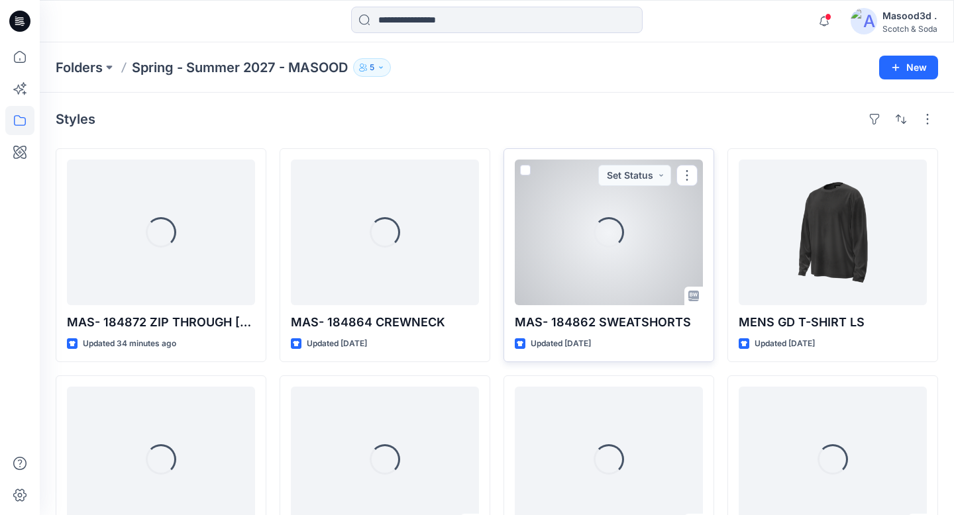
click at [642, 259] on div "Loading..." at bounding box center [608, 233] width 188 height 146
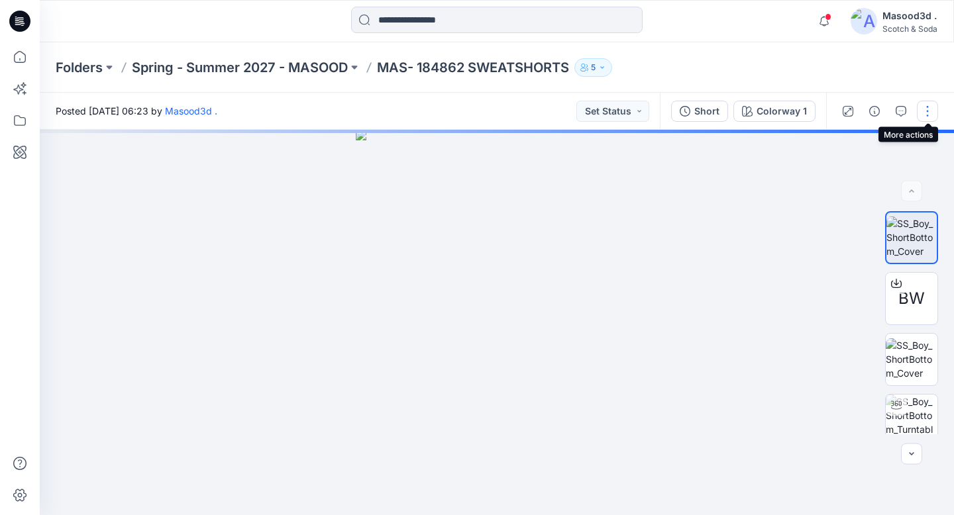
click at [793, 107] on button "button" at bounding box center [926, 111] width 21 height 21
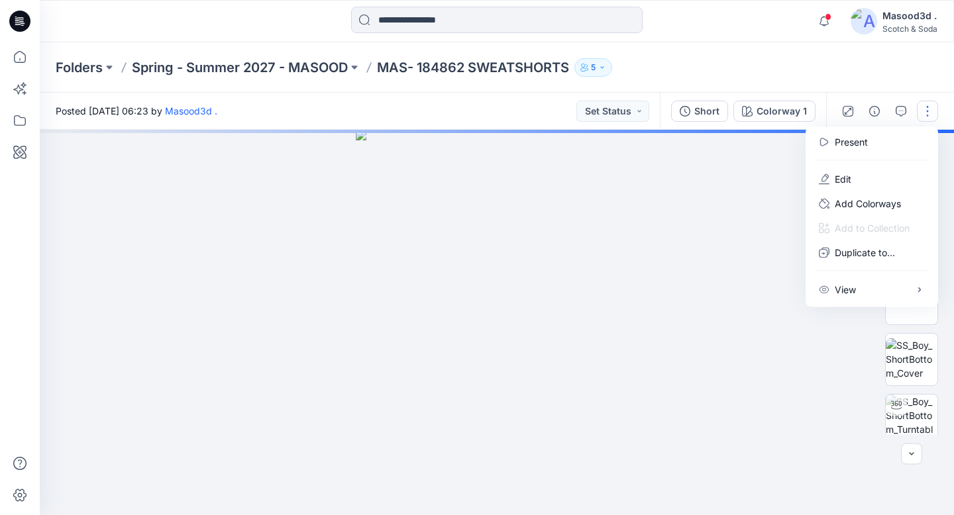
click at [793, 107] on button "button" at bounding box center [926, 111] width 21 height 21
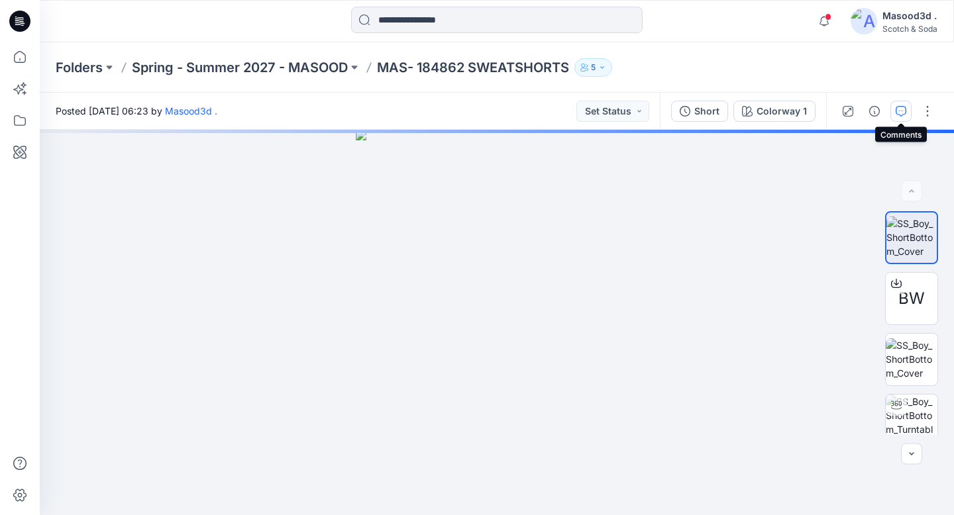
click at [793, 111] on icon "button" at bounding box center [900, 111] width 11 height 11
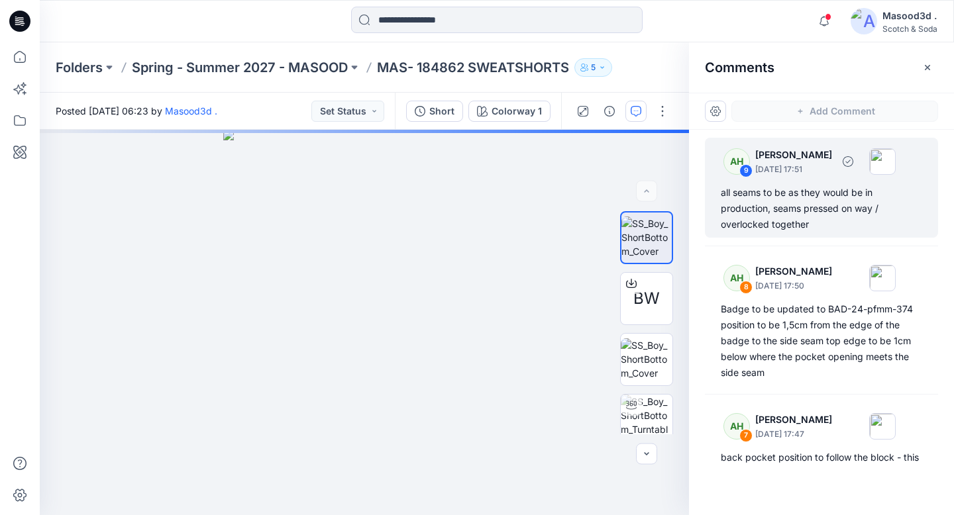
click at [769, 162] on p "Ashley Harris" at bounding box center [793, 155] width 77 height 16
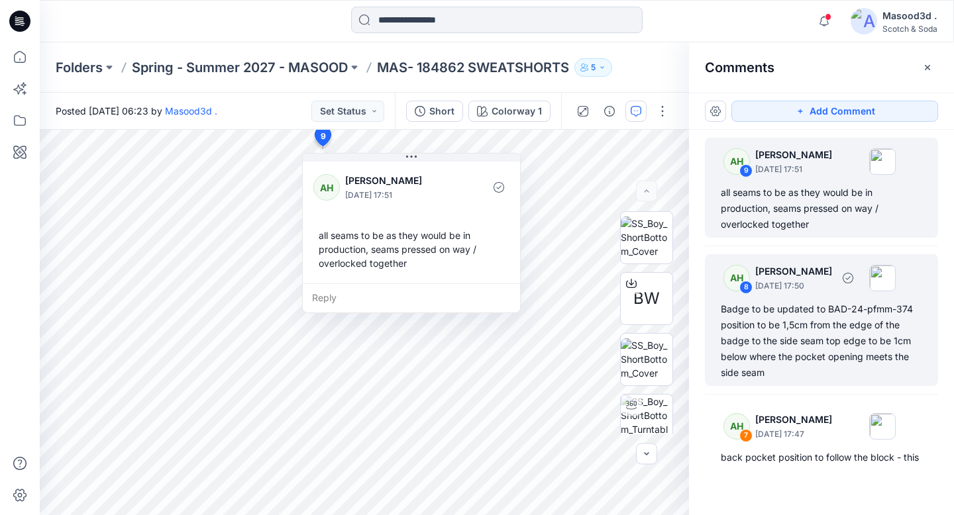
click at [793, 334] on div "Badge to be updated to BAD-24-pfmm-374 position to be 1,5cm from the edge of th…" at bounding box center [820, 340] width 201 height 79
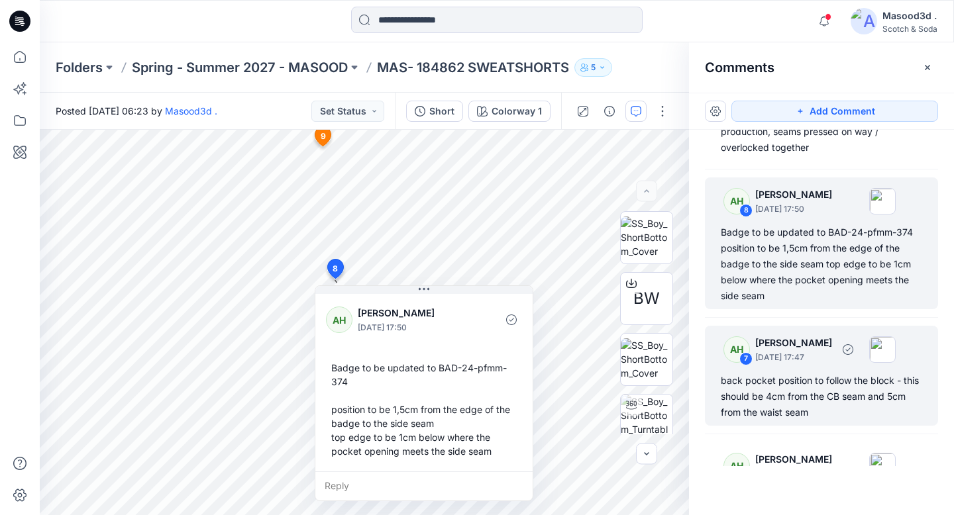
scroll to position [109, 0]
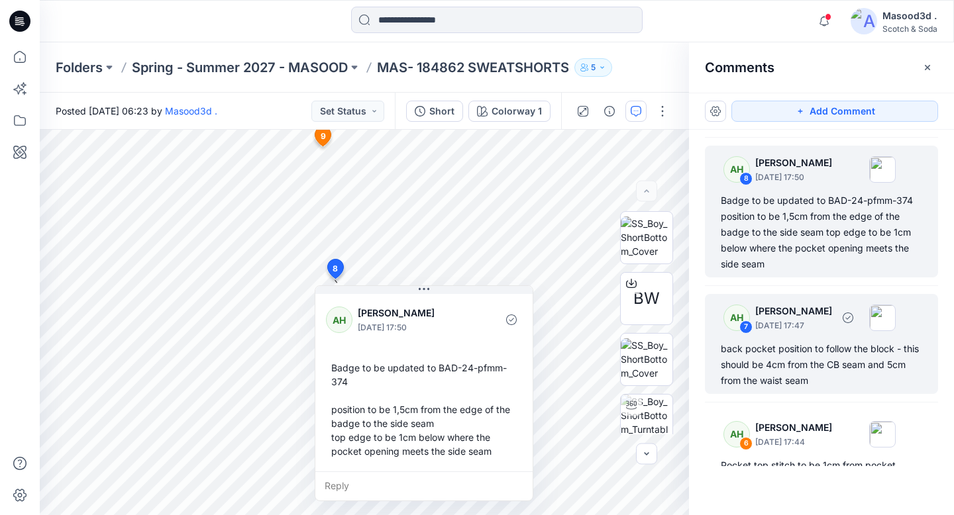
click at [783, 380] on div "back pocket position to follow the block - this should be 4cm from the CB seam …" at bounding box center [820, 365] width 201 height 48
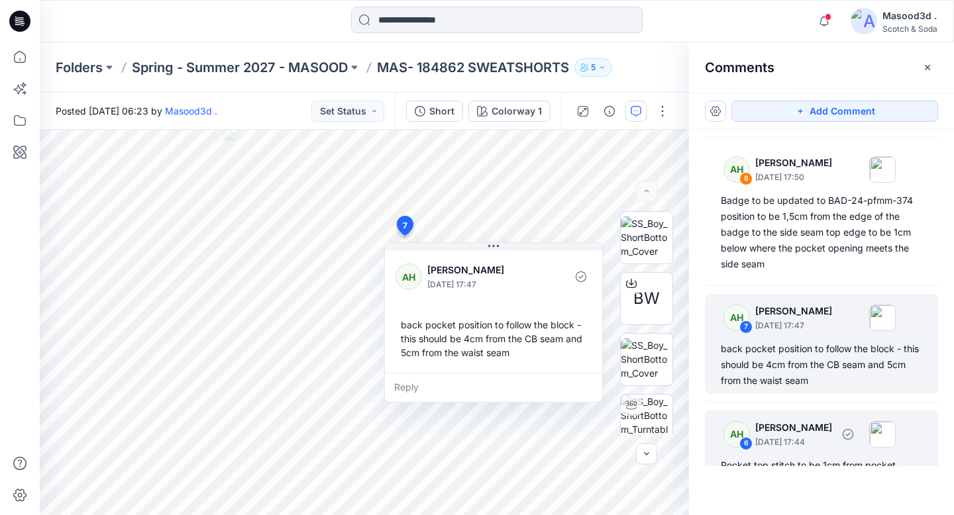
click at [765, 402] on p "September 25, 2025 17:44" at bounding box center [793, 442] width 77 height 13
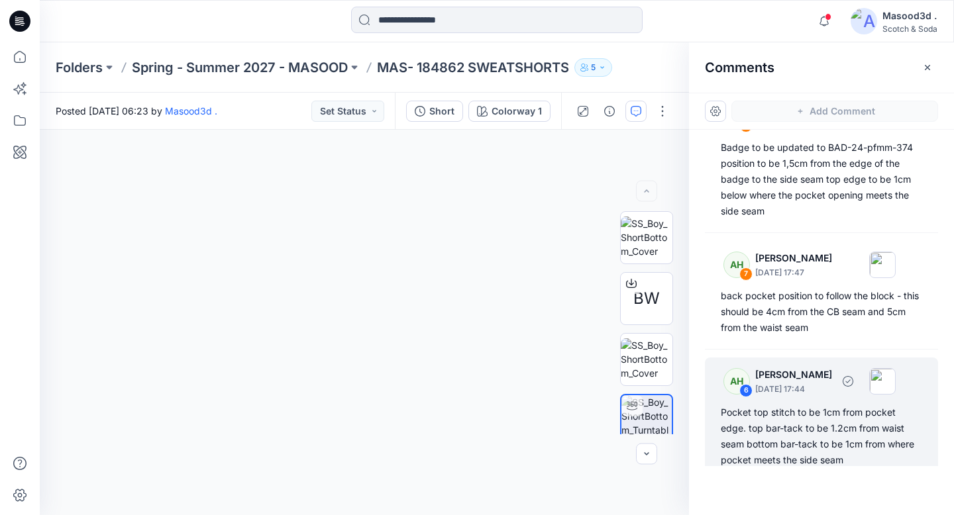
scroll to position [169, 0]
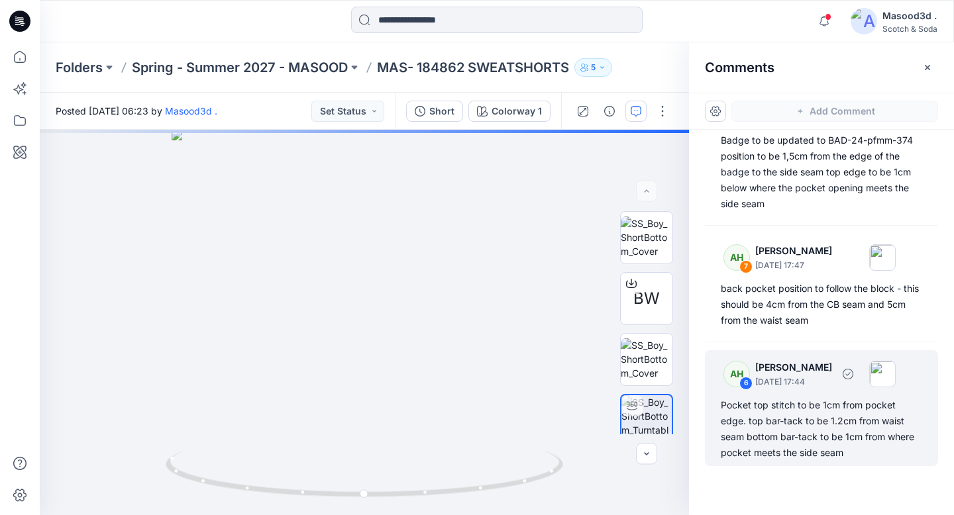
click at [784, 402] on div "Pocket top stitch to be 1cm from pocket edge. top bar-tack to be 1.2cm from wai…" at bounding box center [820, 429] width 201 height 64
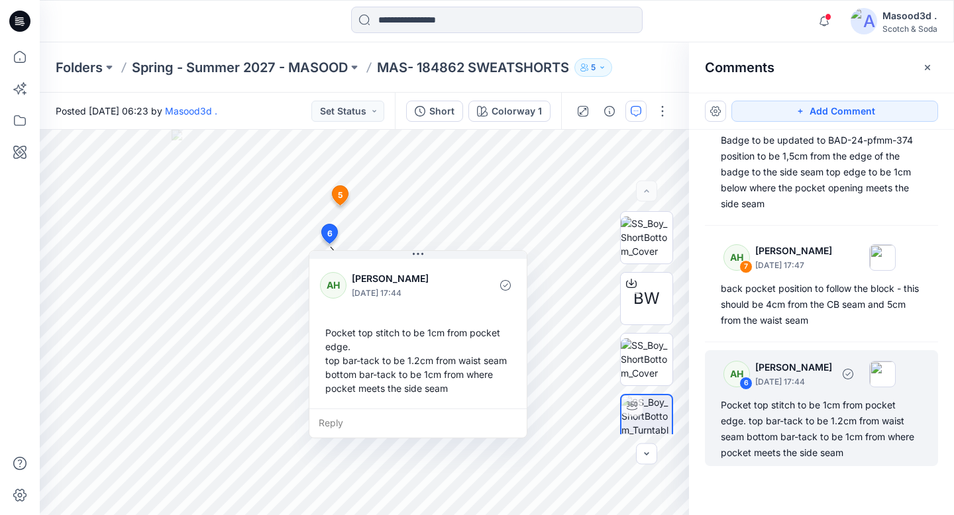
click at [767, 402] on div "Pocket top stitch to be 1cm from pocket edge. top bar-tack to be 1.2cm from wai…" at bounding box center [820, 429] width 201 height 64
click at [793, 402] on div "Pocket top stitch to be 1cm from pocket edge. top bar-tack to be 1.2cm from wai…" at bounding box center [820, 429] width 201 height 64
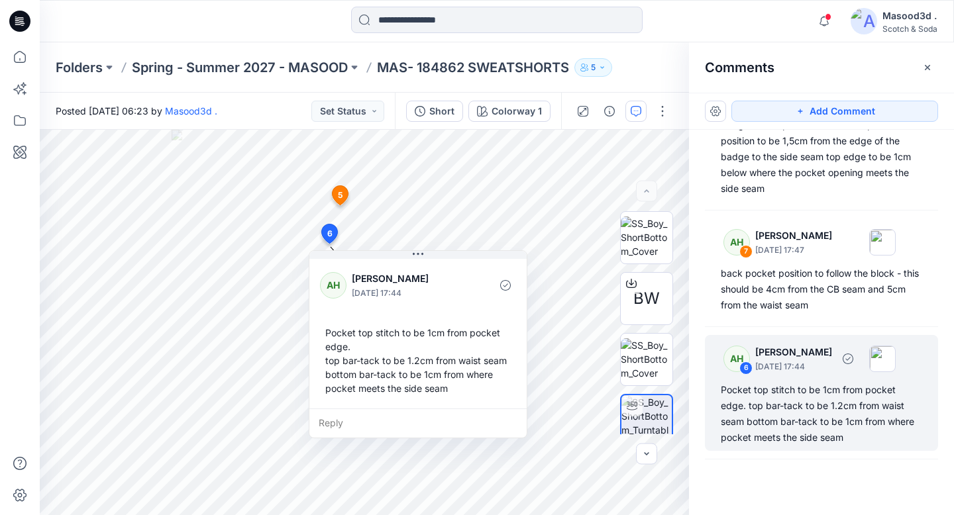
scroll to position [183, 0]
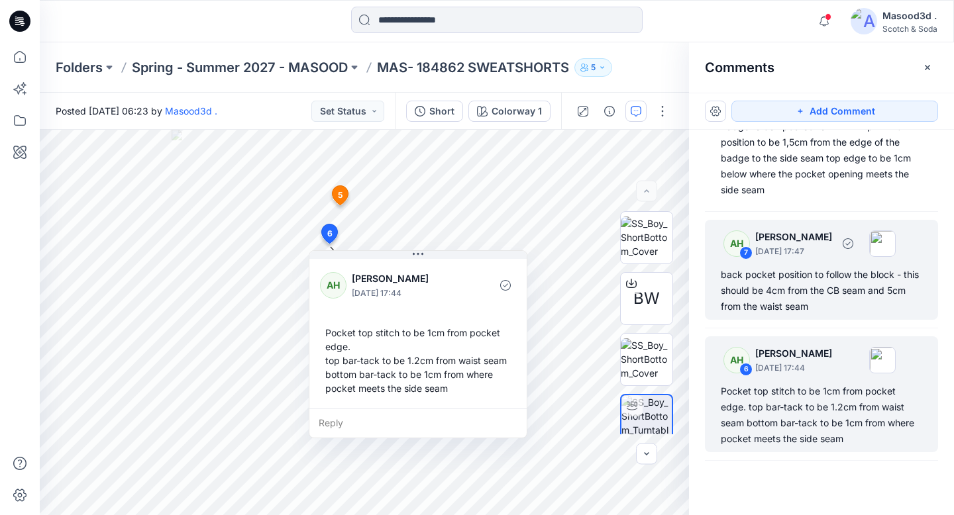
click at [793, 262] on div "AH 7 Ashley Harris September 25, 2025 17:47 back pocket position to follow the …" at bounding box center [821, 270] width 233 height 100
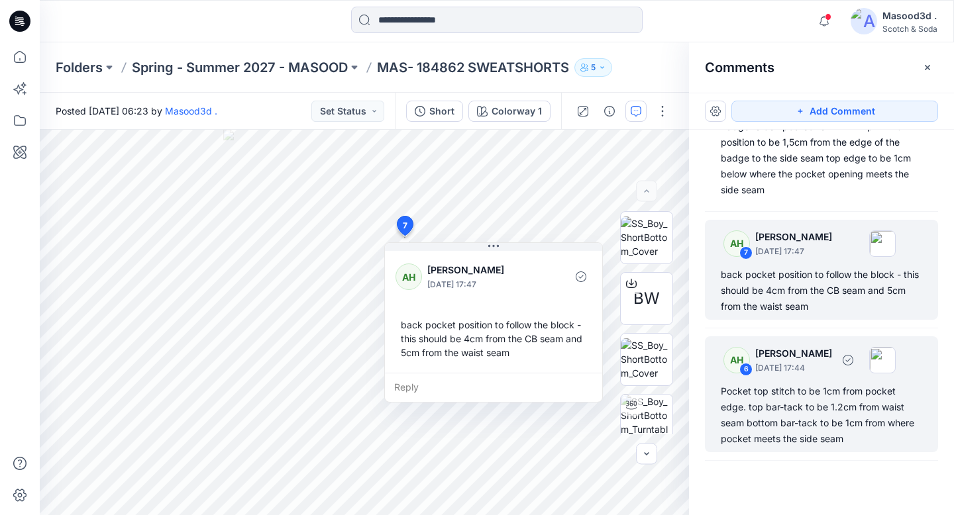
click at [793, 368] on p "September 25, 2025 17:44" at bounding box center [793, 368] width 77 height 13
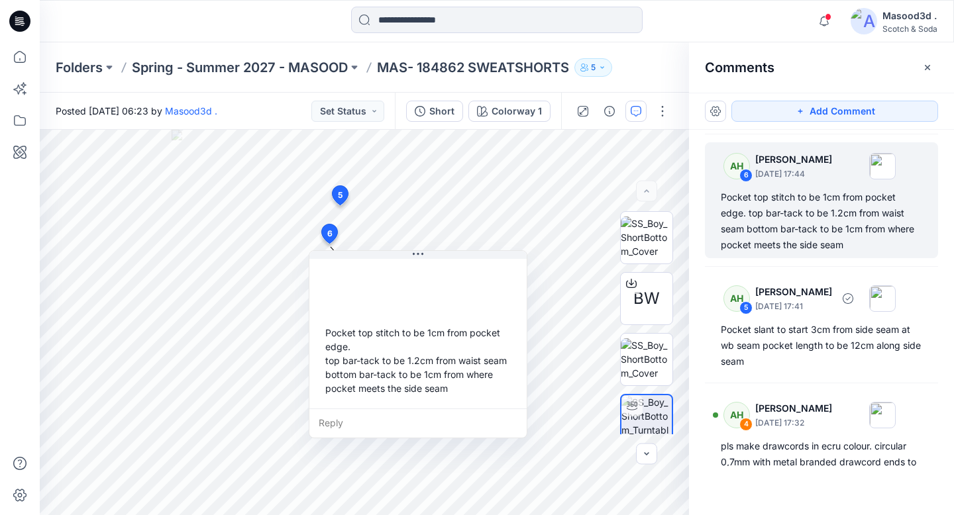
scroll to position [378, 0]
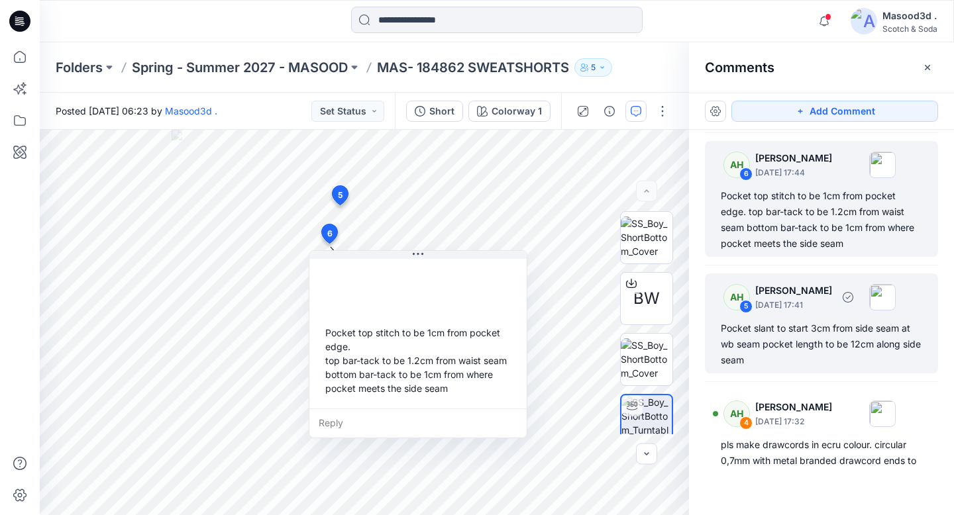
click at [793, 314] on div "AH 5 Ashley Harris September 25, 2025 17:41" at bounding box center [803, 297] width 183 height 36
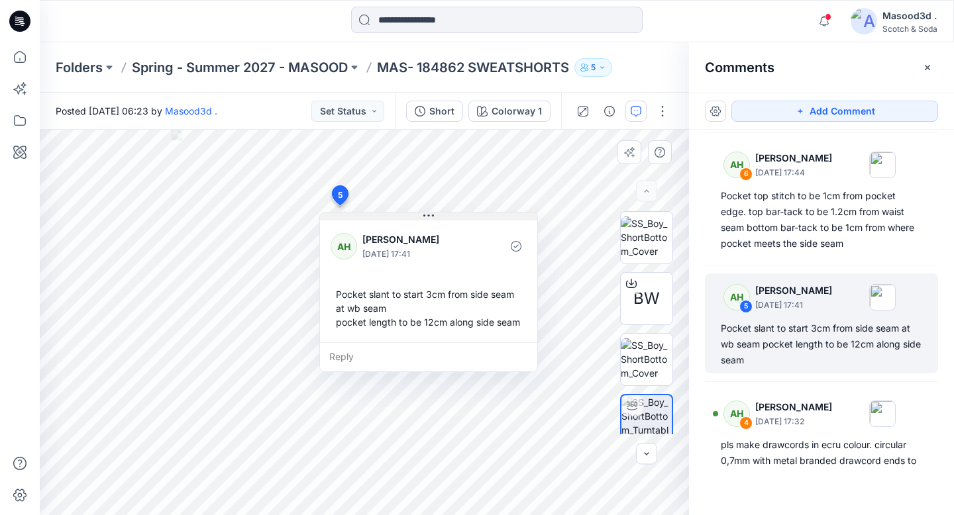
click at [431, 217] on icon at bounding box center [428, 216] width 11 height 11
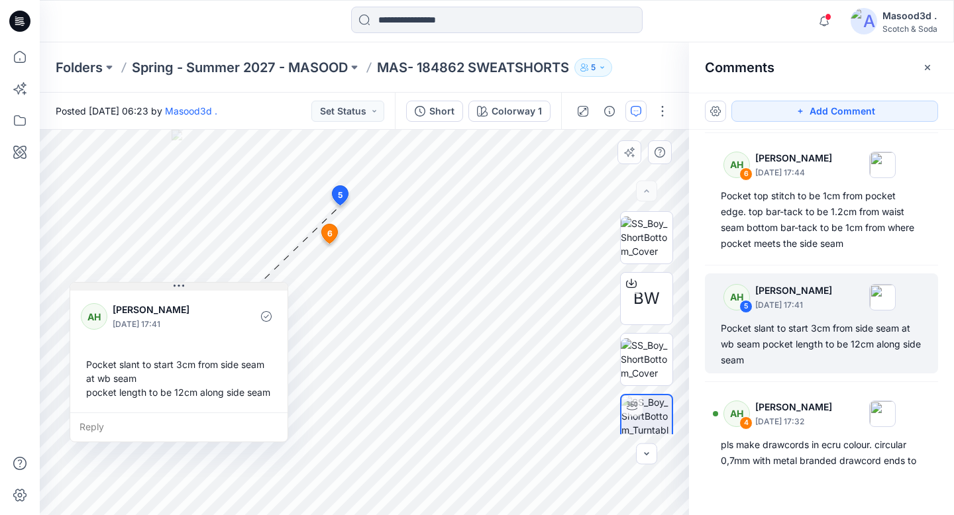
drag, startPoint x: 430, startPoint y: 211, endPoint x: 180, endPoint y: 281, distance: 259.3
click at [180, 281] on icon at bounding box center [178, 286] width 11 height 11
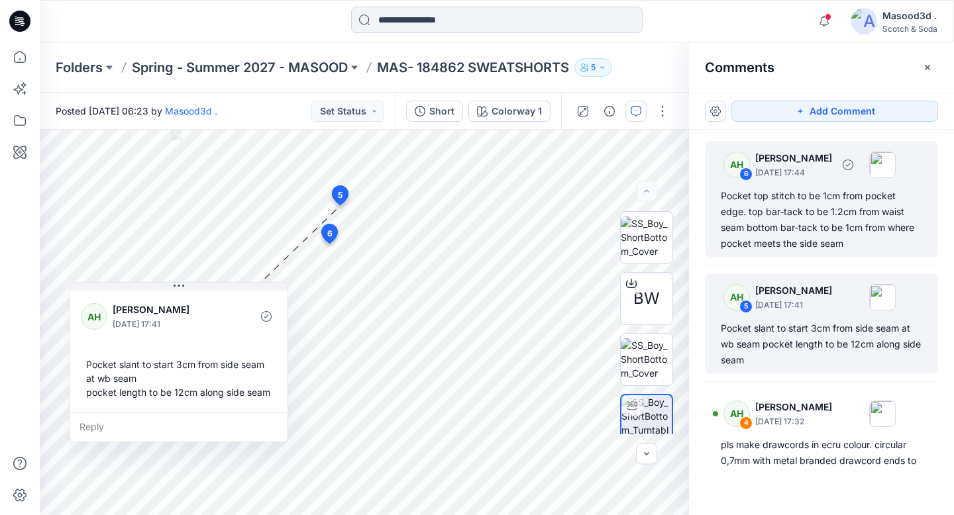
click at [778, 252] on div "AH 6 Ashley Harris September 25, 2025 17:44 Pocket top stitch to be 1cm from po…" at bounding box center [821, 199] width 233 height 116
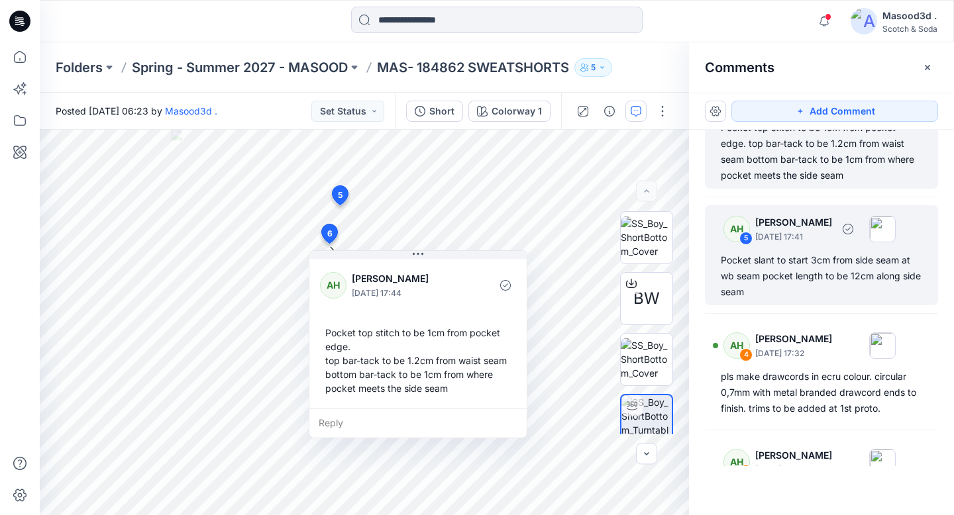
scroll to position [447, 0]
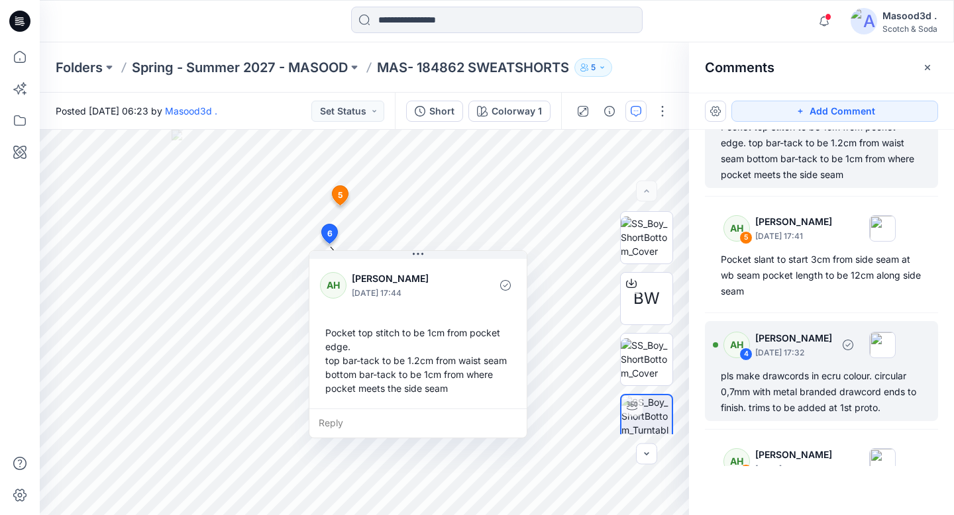
click at [785, 383] on div "pls make drawcords in ecru colour. circular 0,7mm with metal branded drawcord e…" at bounding box center [820, 392] width 201 height 48
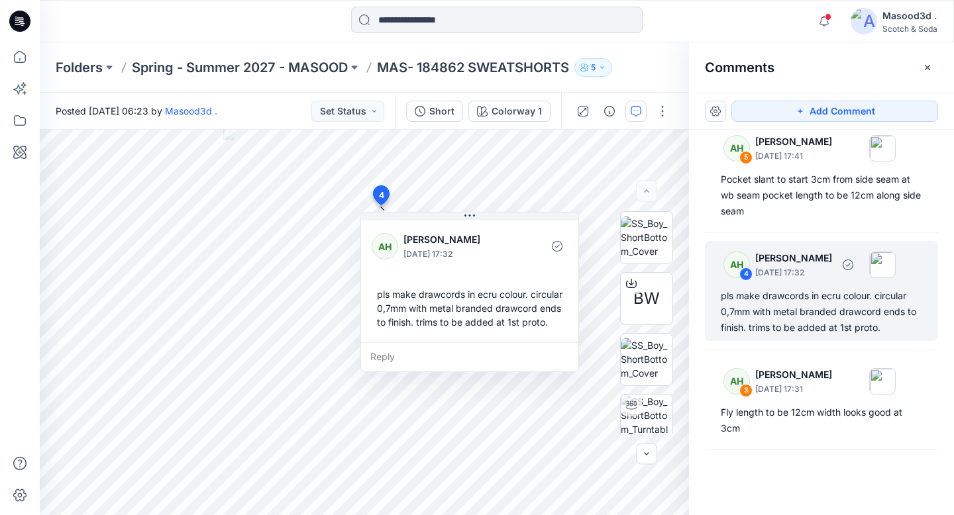
scroll to position [565, 0]
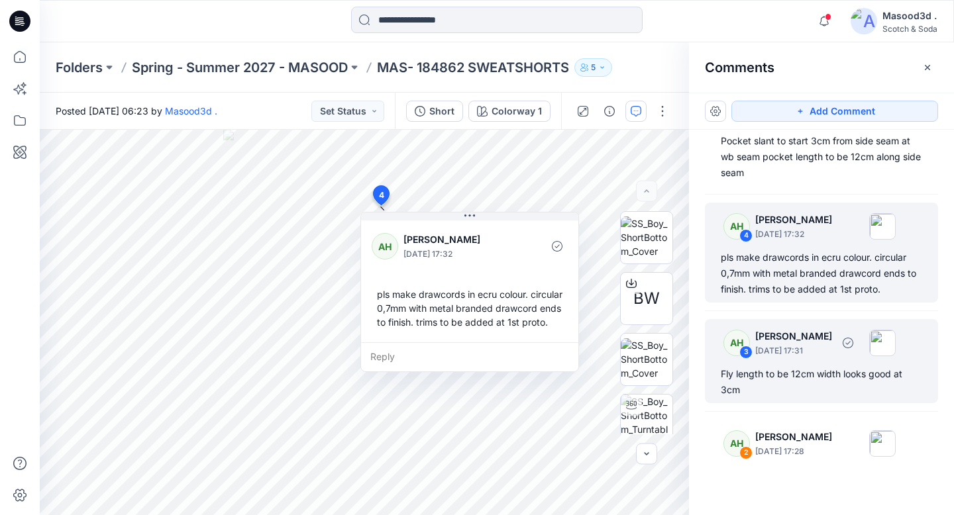
click at [789, 388] on div "Fly length to be 12cm width looks good at 3cm" at bounding box center [820, 382] width 201 height 32
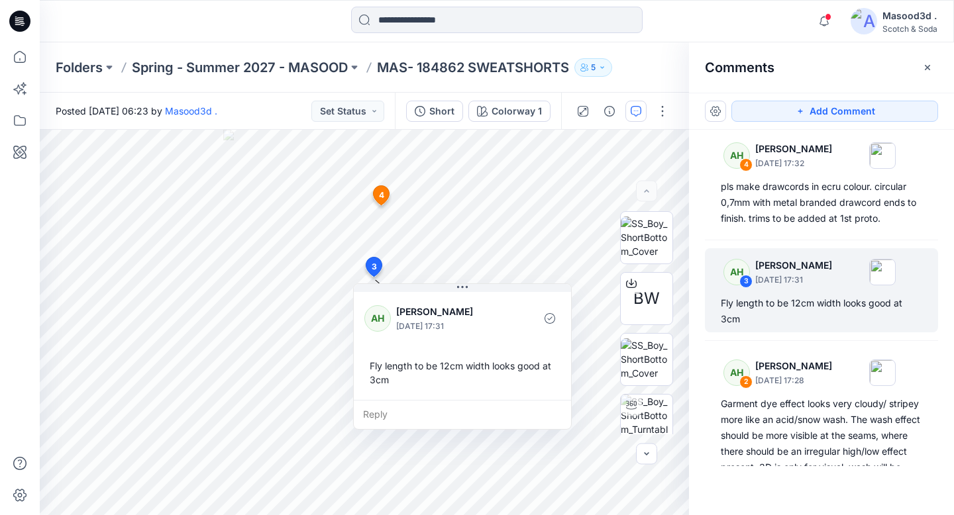
scroll to position [640, 0]
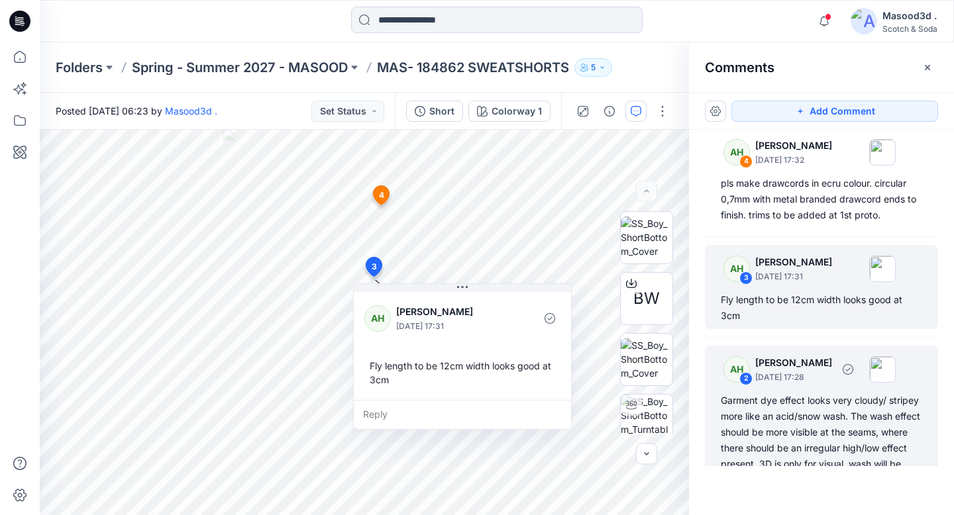
click at [793, 402] on div "Garment dye effect looks very cloudy/ stripey more like an acid/snow wash. The …" at bounding box center [820, 440] width 201 height 95
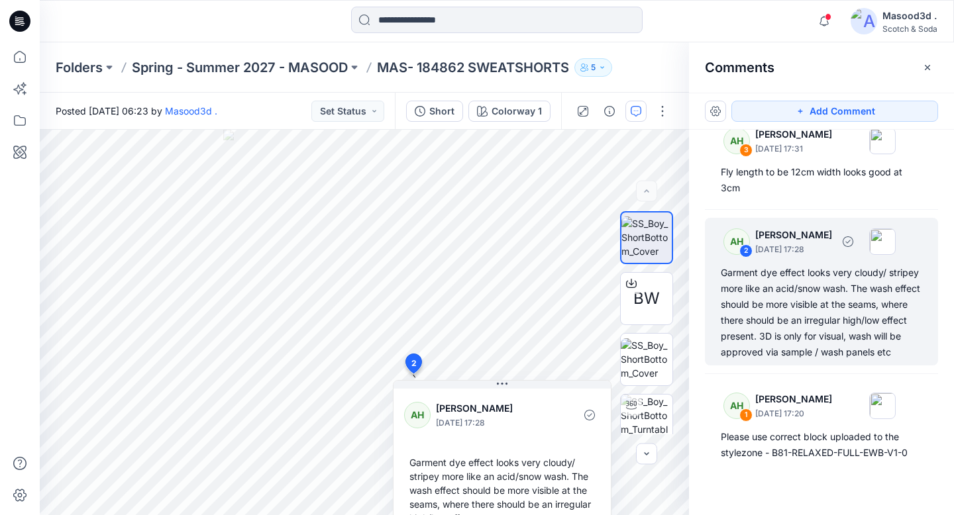
scroll to position [771, 0]
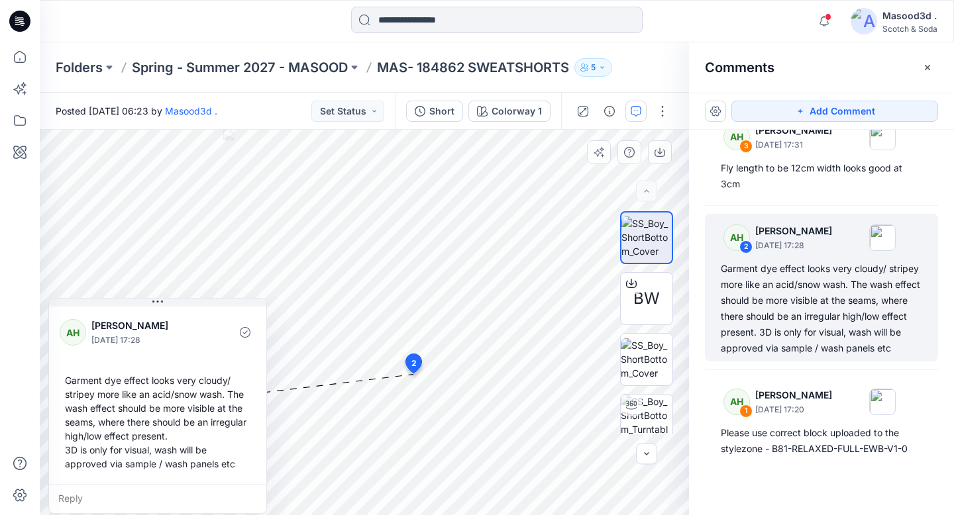
drag, startPoint x: 518, startPoint y: 391, endPoint x: 185, endPoint y: 394, distance: 333.7
click at [177, 399] on div "AH Ashley Harris September 25, 2025 17:28 Garment dye effect looks very cloudy/…" at bounding box center [157, 394] width 217 height 180
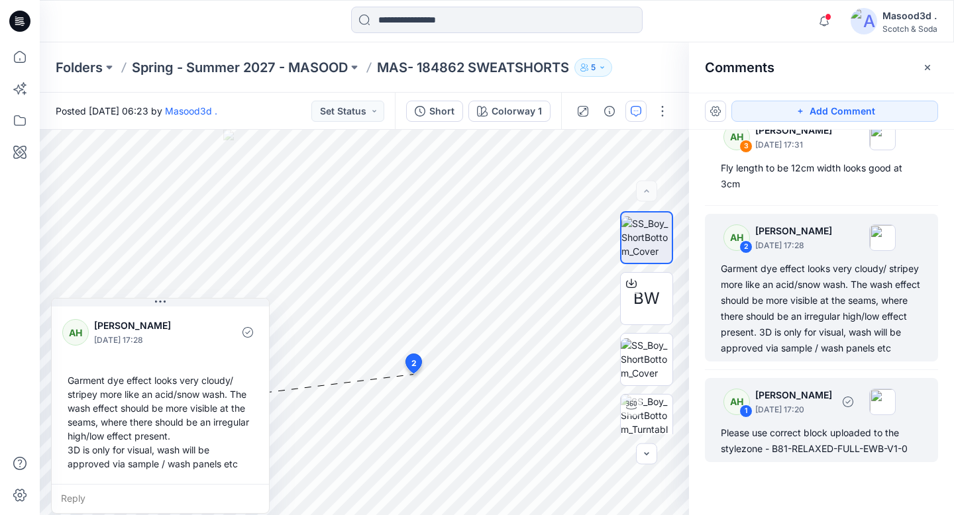
click at [793, 402] on p "September 25, 2025 17:20" at bounding box center [793, 409] width 77 height 13
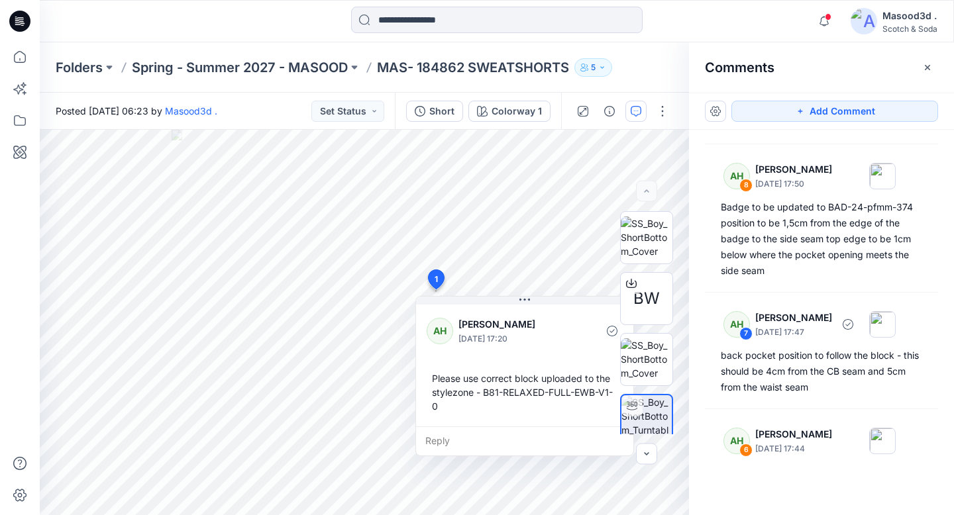
scroll to position [100, 0]
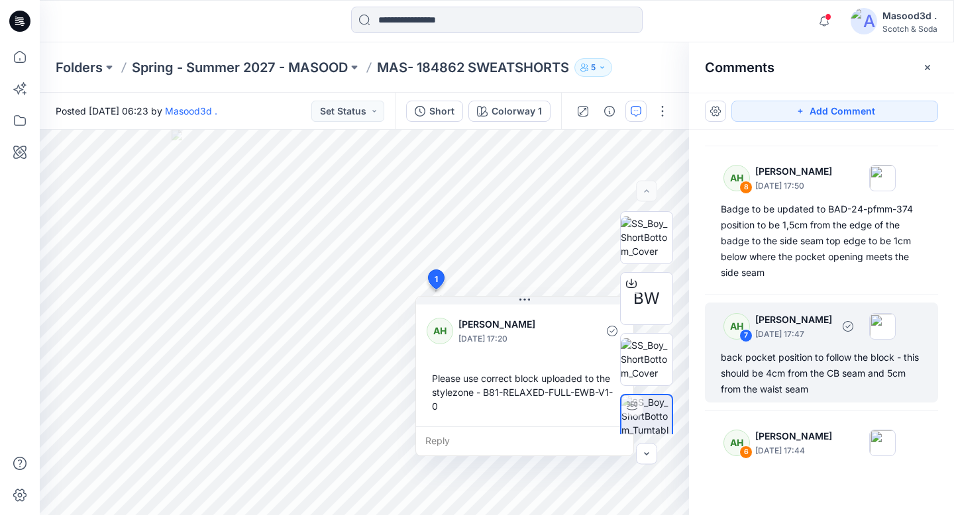
click at [793, 377] on div "back pocket position to follow the block - this should be 4cm from the CB seam …" at bounding box center [820, 374] width 201 height 48
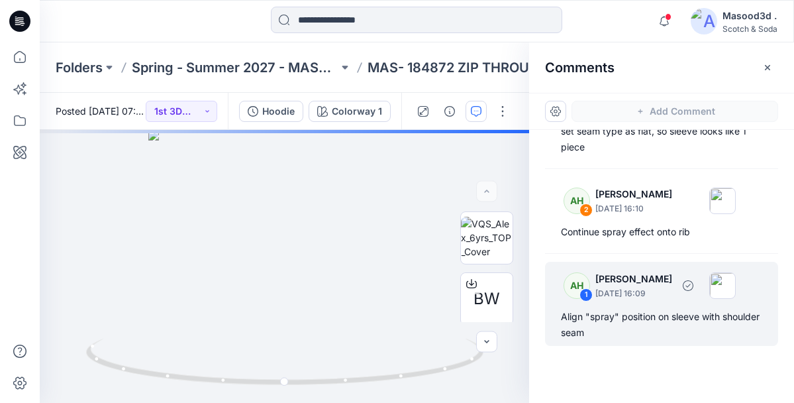
scroll to position [1508, 0]
click at [26, 19] on icon at bounding box center [19, 21] width 21 height 21
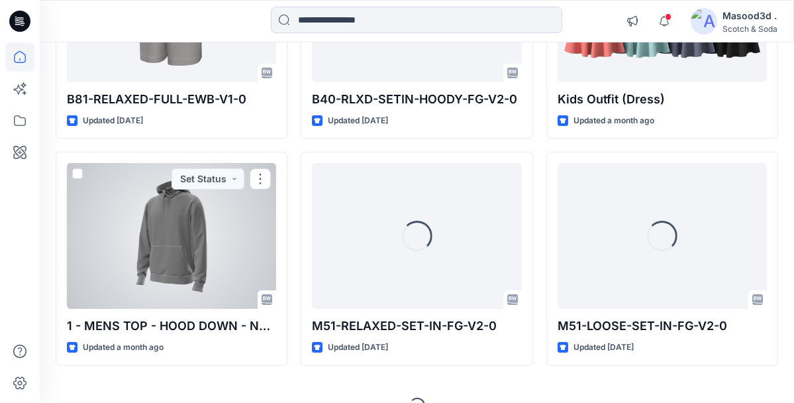
scroll to position [716, 0]
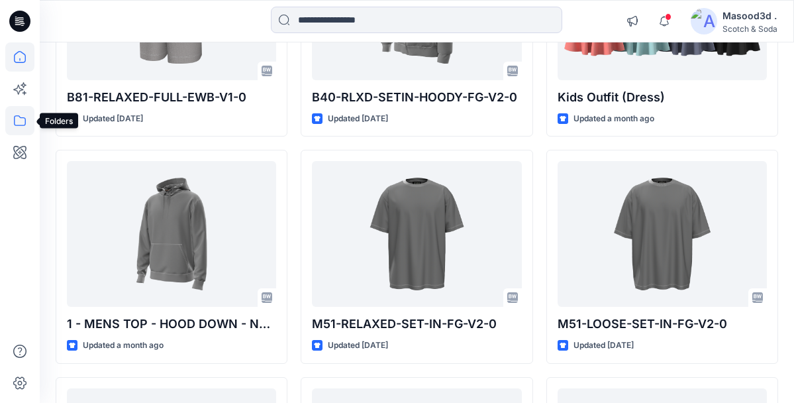
click at [21, 133] on icon at bounding box center [19, 120] width 29 height 29
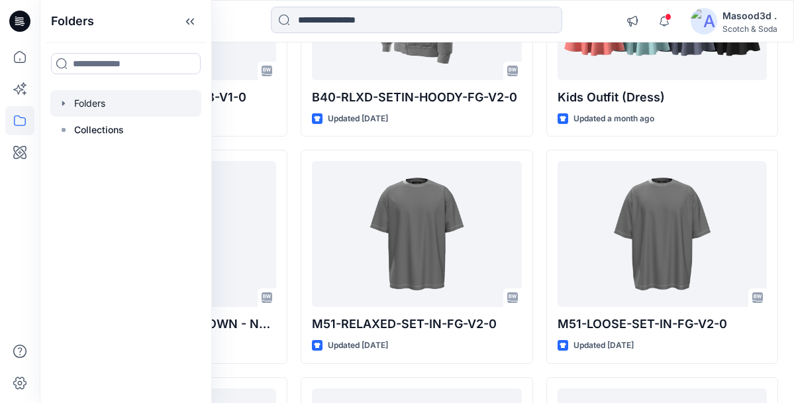
click at [107, 109] on div at bounding box center [125, 103] width 151 height 26
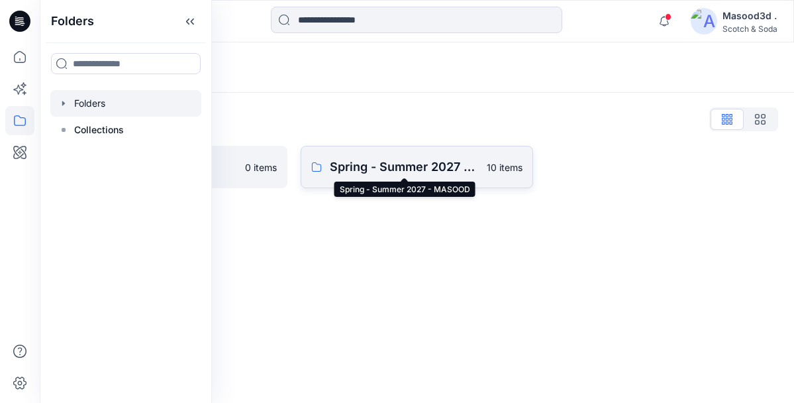
click at [377, 166] on p "Spring - Summer 2027 - MASOOD" at bounding box center [404, 167] width 148 height 19
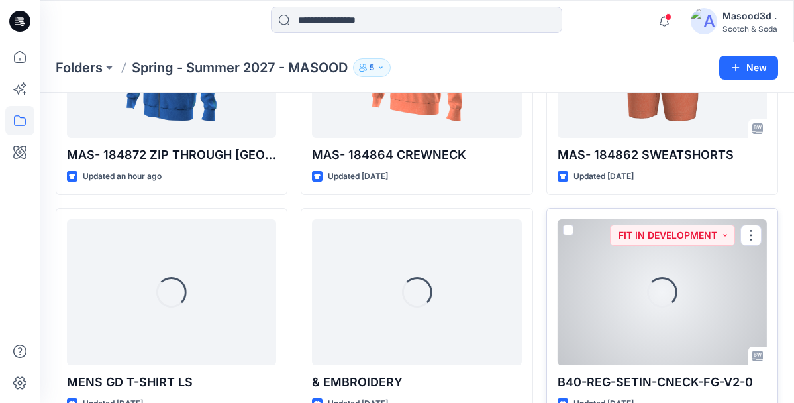
scroll to position [170, 0]
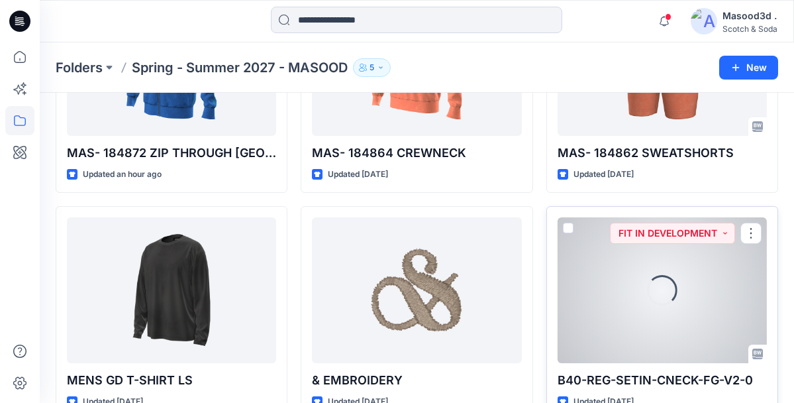
click at [650, 320] on div "Loading..." at bounding box center [662, 290] width 209 height 146
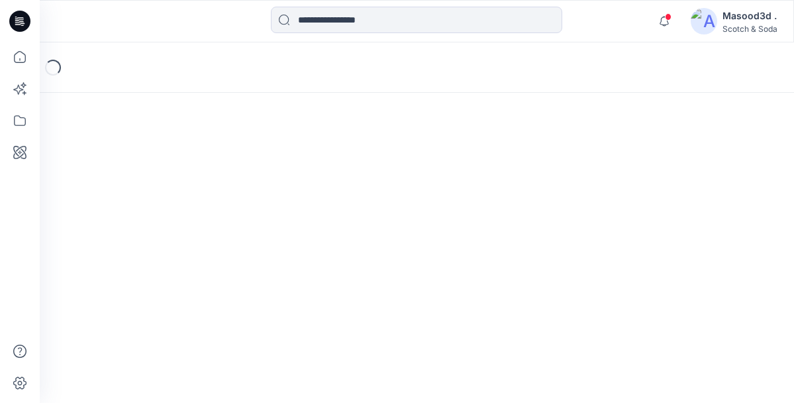
click at [650, 320] on div "Loading..." at bounding box center [417, 222] width 754 height 360
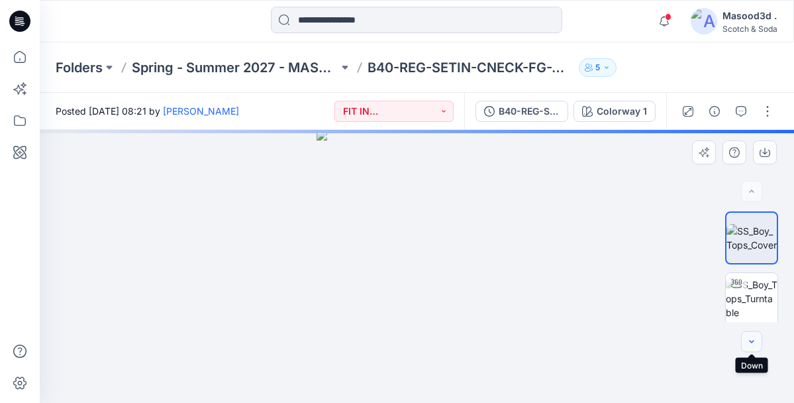
click at [750, 337] on icon "button" at bounding box center [751, 341] width 11 height 11
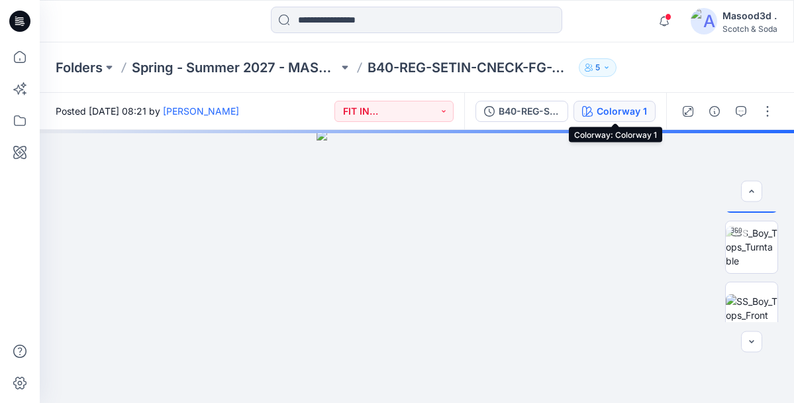
click at [626, 113] on div "Colorway 1" at bounding box center [622, 111] width 50 height 15
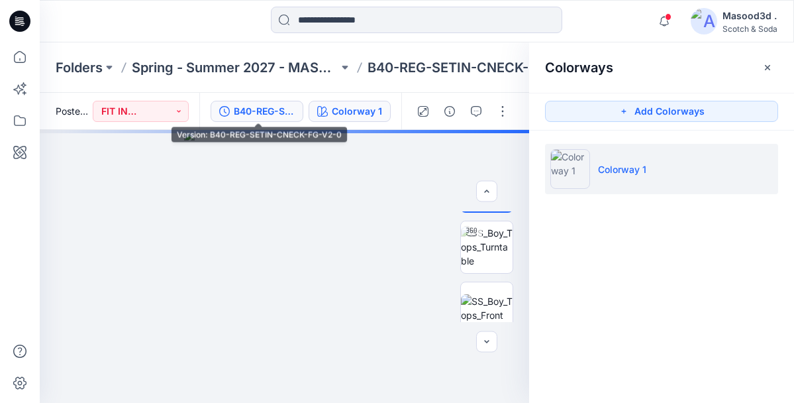
click at [247, 109] on div "B40-REG-SETIN-CNECK-FG-V2-0" at bounding box center [264, 111] width 61 height 15
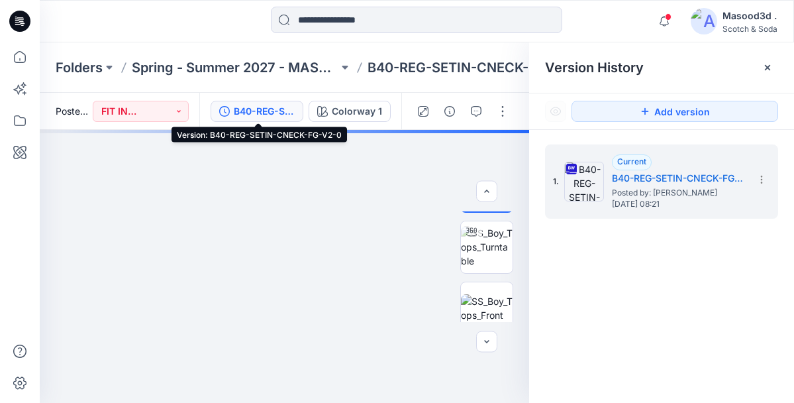
click at [247, 109] on div "B40-REG-SETIN-CNECK-FG-V2-0" at bounding box center [264, 111] width 61 height 15
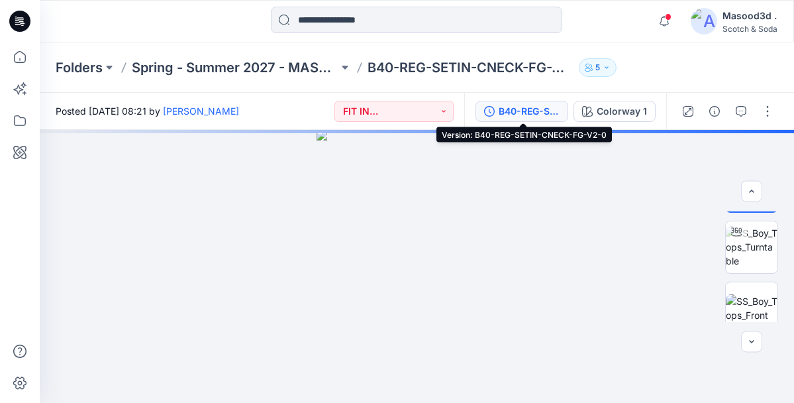
click at [534, 109] on div "B40-REG-SETIN-CNECK-FG-V2-0" at bounding box center [529, 111] width 61 height 15
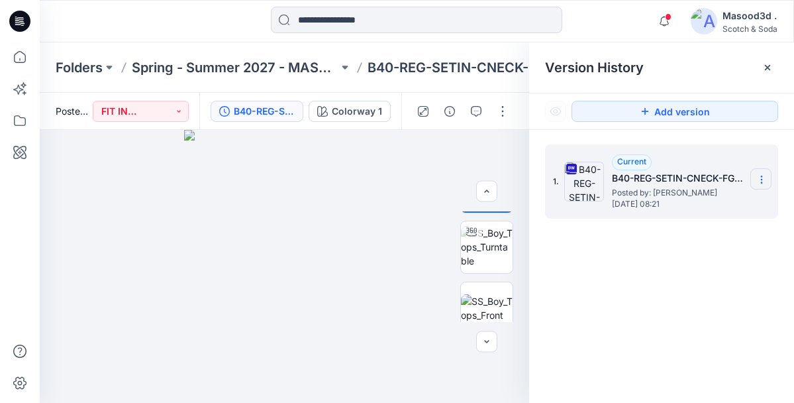
click at [761, 177] on icon at bounding box center [761, 179] width 11 height 11
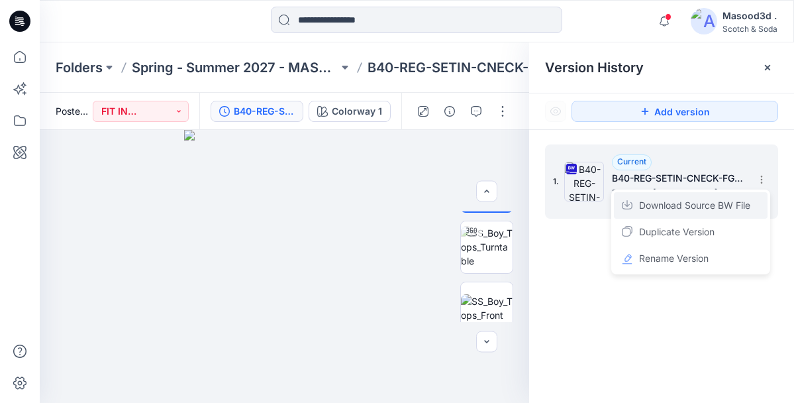
click at [722, 205] on span "Download Source BW File" at bounding box center [694, 205] width 111 height 16
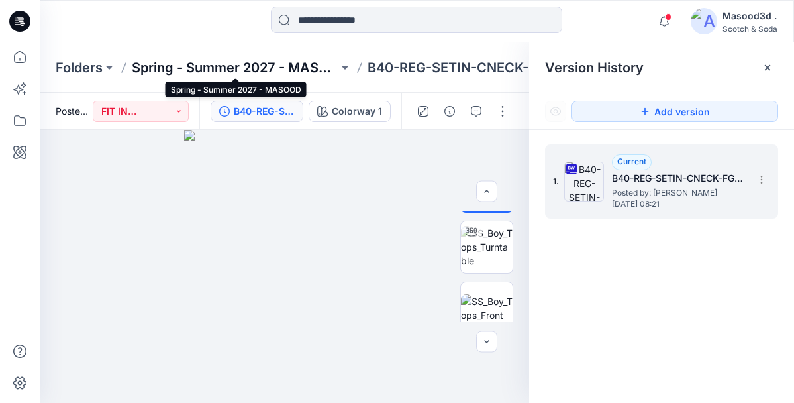
click at [268, 63] on p "Spring - Summer 2027 - MASOOD" at bounding box center [235, 67] width 207 height 19
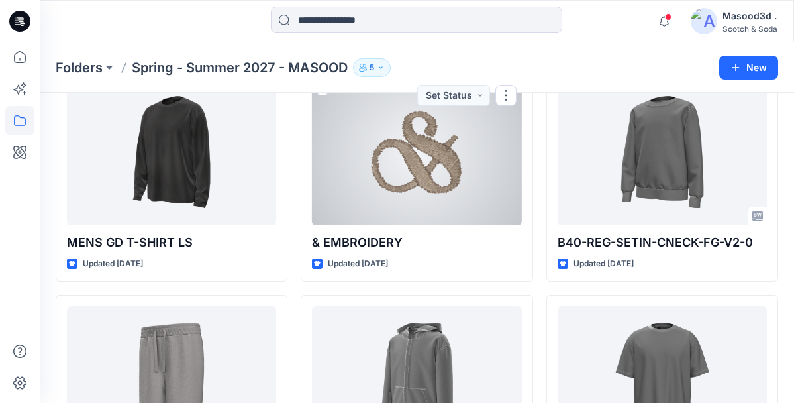
scroll to position [309, 0]
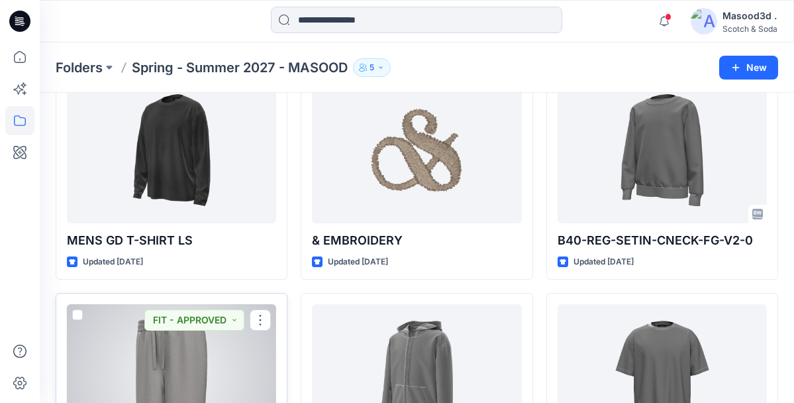
click at [203, 349] on div at bounding box center [171, 377] width 209 height 146
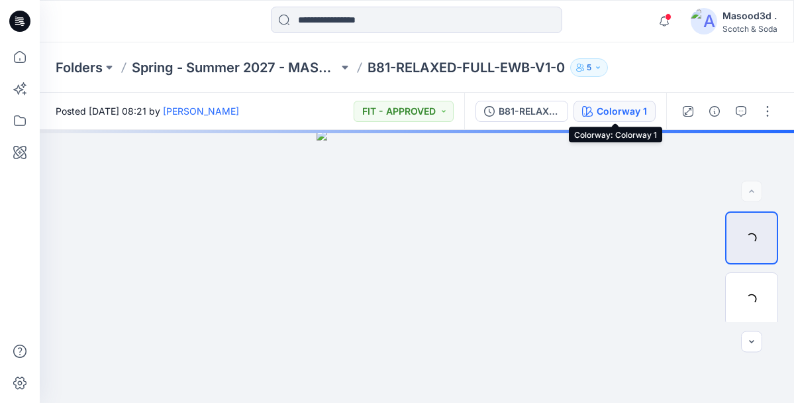
click at [605, 109] on div "Colorway 1" at bounding box center [622, 111] width 50 height 15
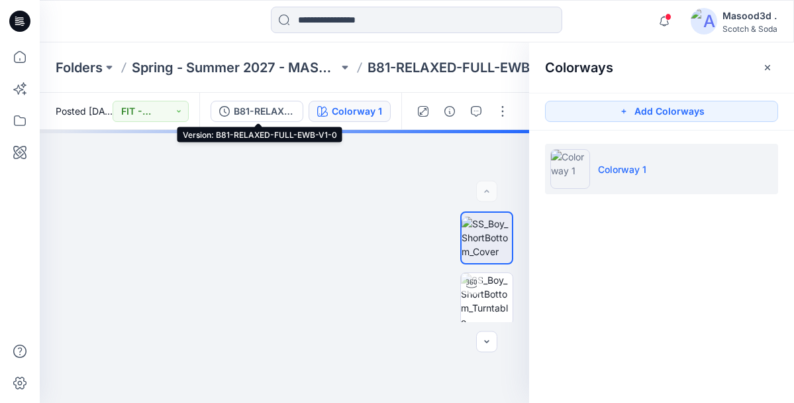
click at [258, 99] on div "B81-RELAXED-FULL-EWB-V1-0 Colorway 1" at bounding box center [300, 111] width 202 height 37
click at [251, 110] on div "B81-RELAXED-FULL-EWB-V1-0" at bounding box center [264, 111] width 61 height 15
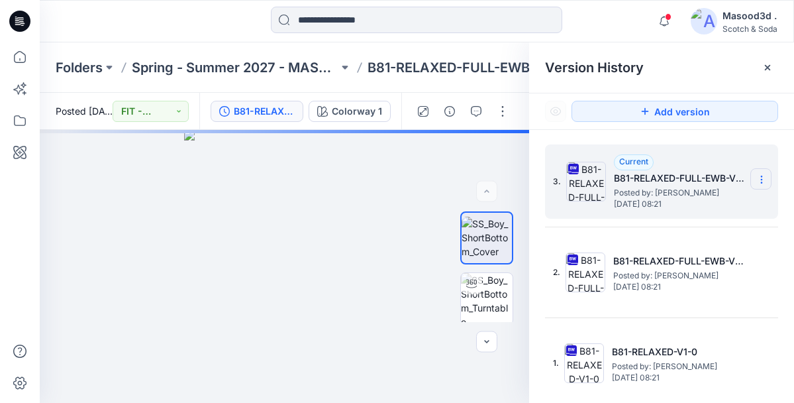
click at [761, 179] on icon at bounding box center [761, 179] width 1 height 1
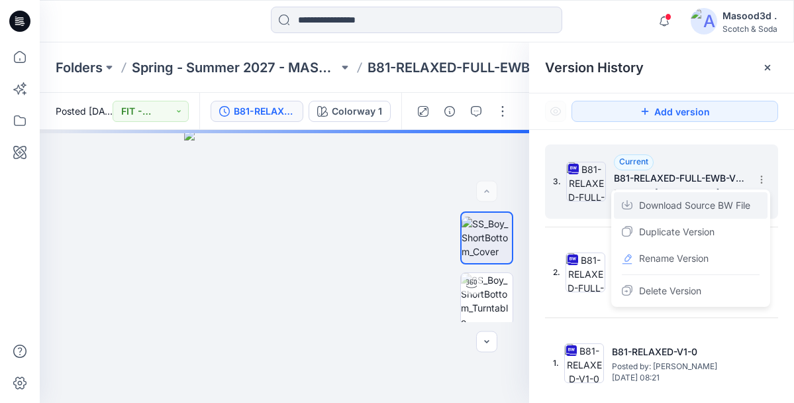
click at [719, 204] on span "Download Source BW File" at bounding box center [694, 205] width 111 height 16
